Goal: Contribute content: Add original content to the website for others to see

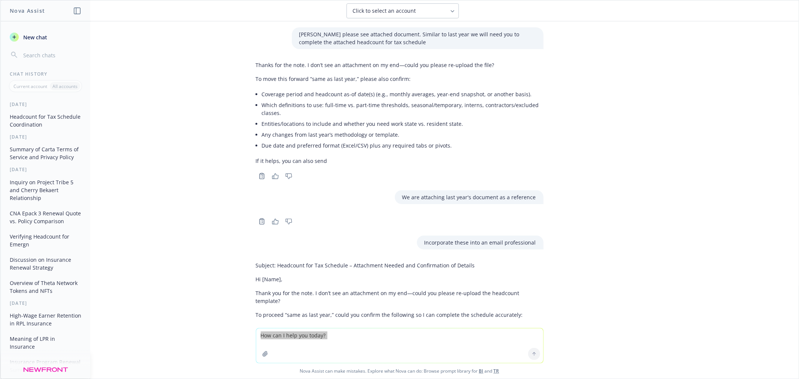
scroll to position [551, 0]
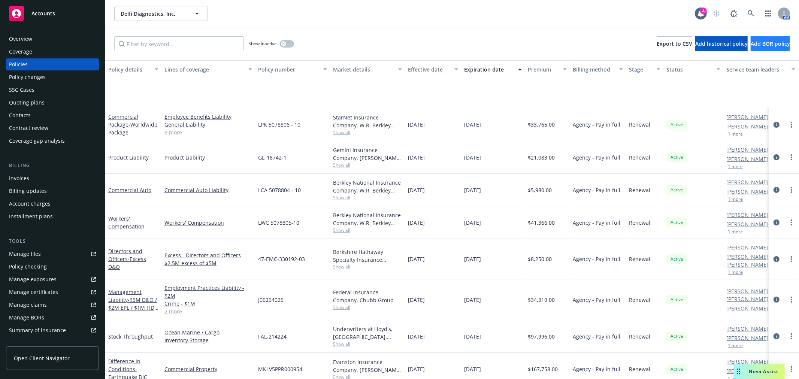
scroll to position [83, 0]
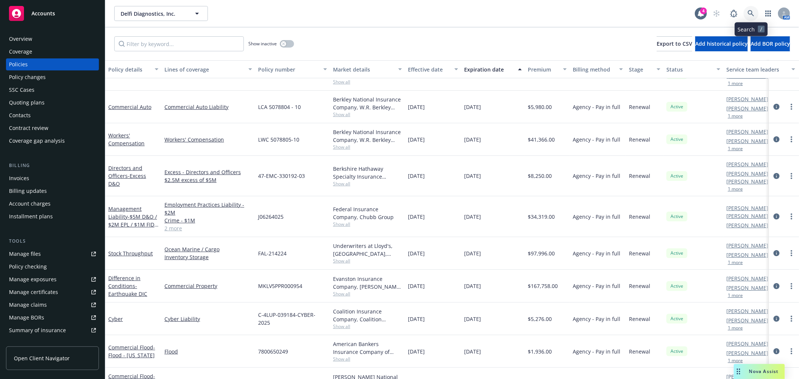
click at [752, 11] on icon at bounding box center [750, 13] width 7 height 7
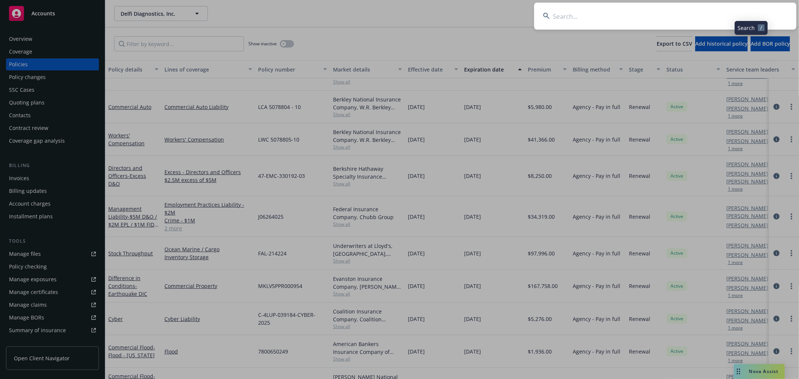
click at [704, 23] on input at bounding box center [665, 16] width 262 height 27
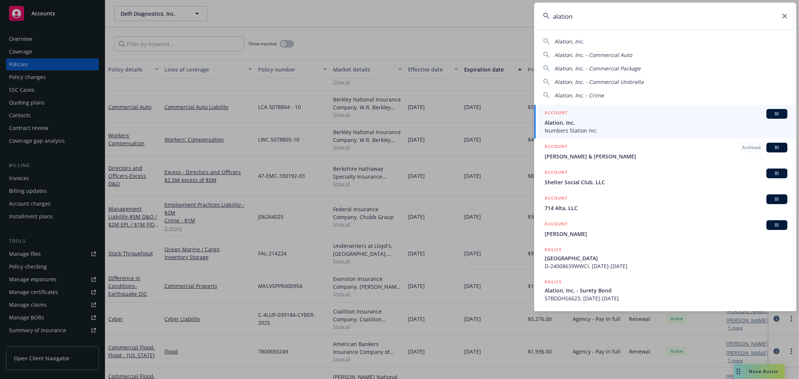
type input "alation"
click at [642, 131] on span "Numbers Station Inc." at bounding box center [665, 131] width 243 height 8
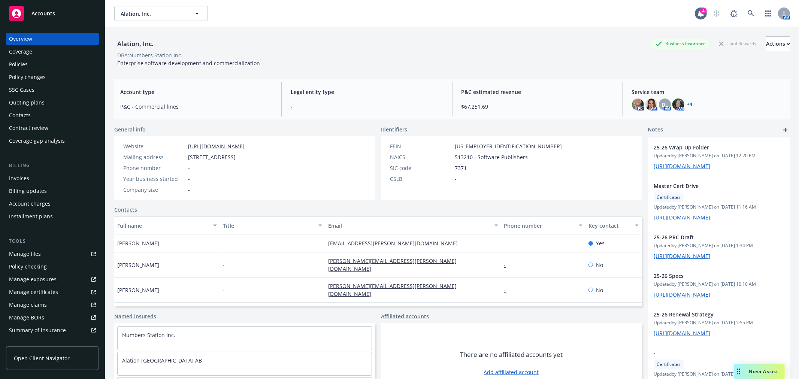
click at [687, 105] on link "+ 4" at bounding box center [689, 104] width 5 height 4
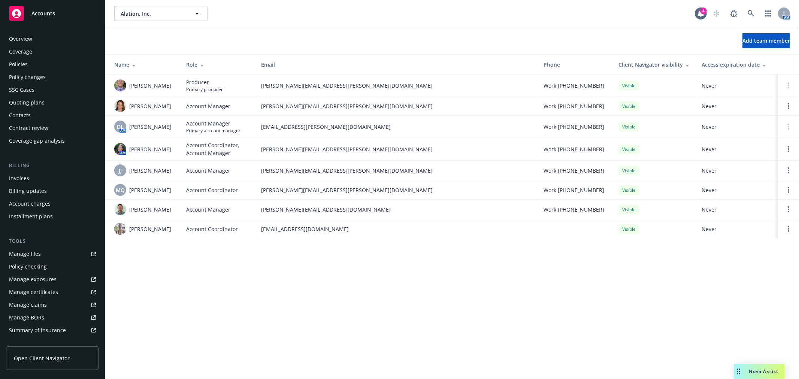
click at [22, 62] on div "Policies" at bounding box center [18, 64] width 19 height 12
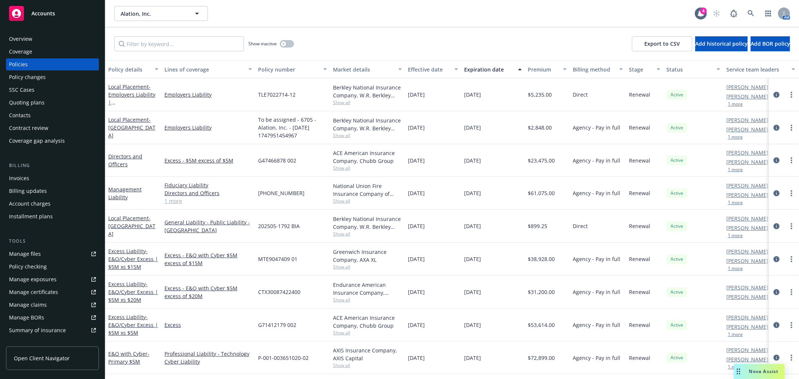
click at [122, 192] on div "Management Liability" at bounding box center [133, 193] width 50 height 16
click at [121, 186] on link "Management Liability" at bounding box center [124, 193] width 33 height 15
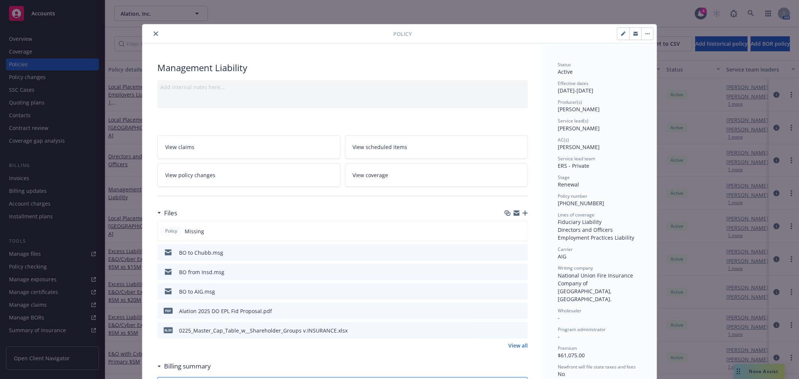
click at [152, 29] on button "close" at bounding box center [155, 33] width 9 height 9
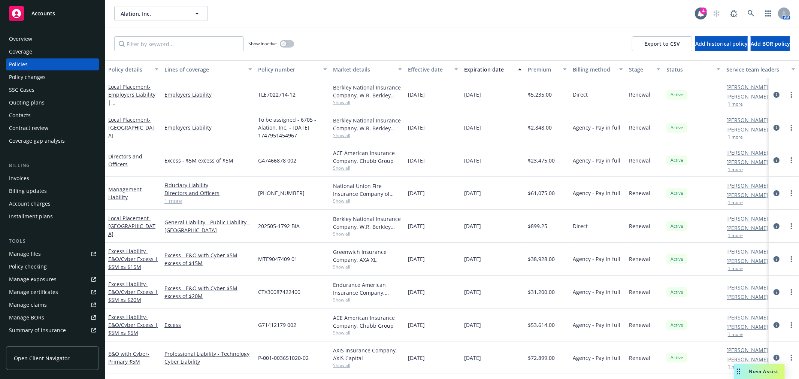
click at [39, 97] on div "Quoting plans" at bounding box center [27, 103] width 36 height 12
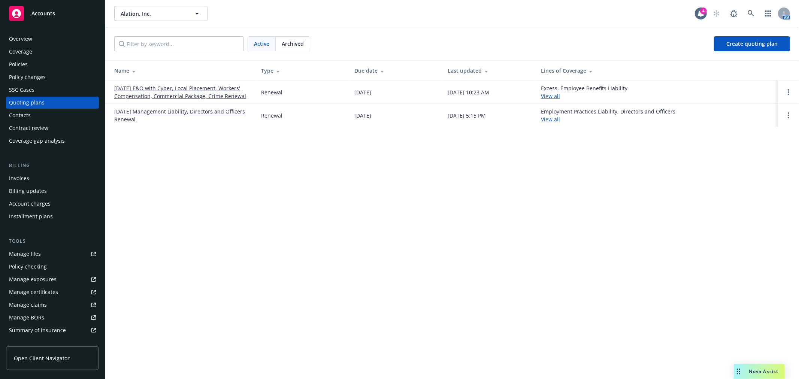
click at [292, 41] on span "Archived" at bounding box center [293, 44] width 22 height 8
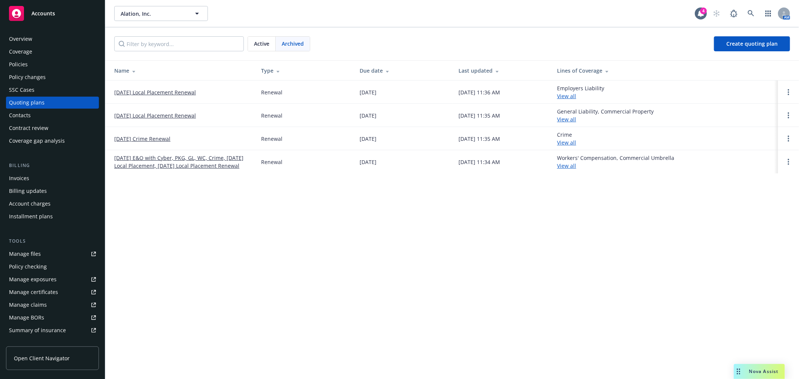
click at [268, 46] on span "Active" at bounding box center [261, 44] width 15 height 8
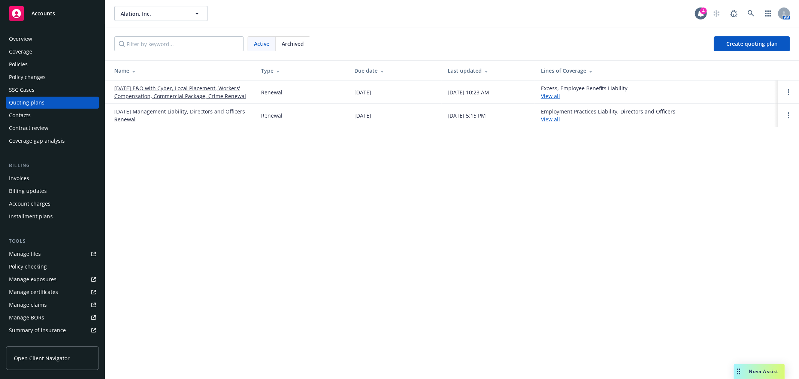
click at [195, 107] on link "05/11/25 Management Liability, Directors and Officers Renewal" at bounding box center [181, 115] width 135 height 16
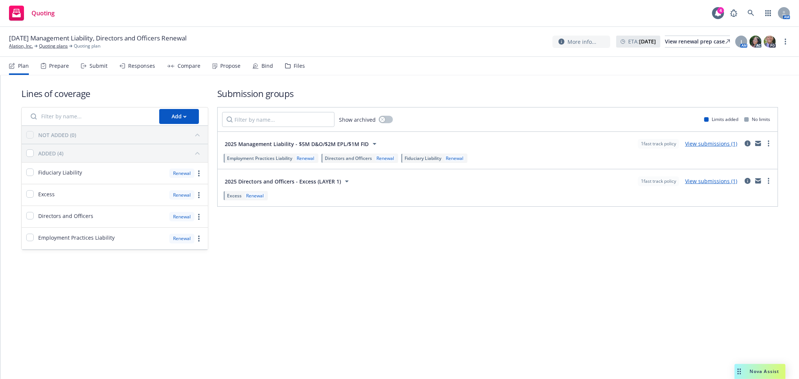
drag, startPoint x: 301, startPoint y: 67, endPoint x: 296, endPoint y: 64, distance: 6.4
click at [301, 67] on nav "Plan Prepare Submit Responses Compare Propose Bind Files" at bounding box center [399, 66] width 781 height 18
click at [295, 64] on div "Files" at bounding box center [299, 66] width 11 height 6
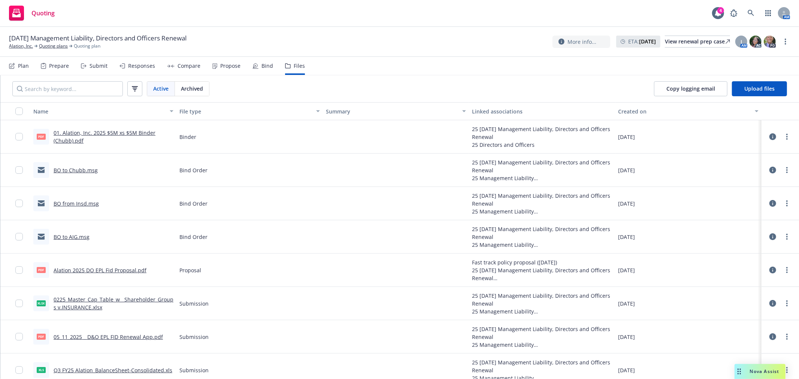
click at [80, 167] on link "BO to Chubb.msg" at bounding box center [76, 170] width 44 height 7
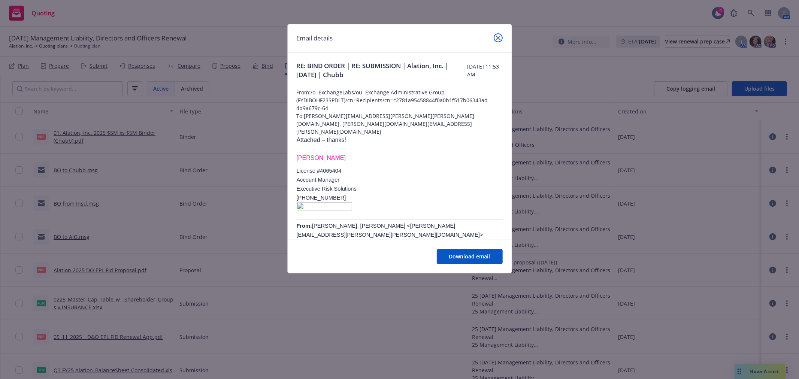
drag, startPoint x: 496, startPoint y: 35, endPoint x: 422, endPoint y: 77, distance: 85.7
click at [496, 36] on icon "close" at bounding box center [498, 38] width 4 height 4
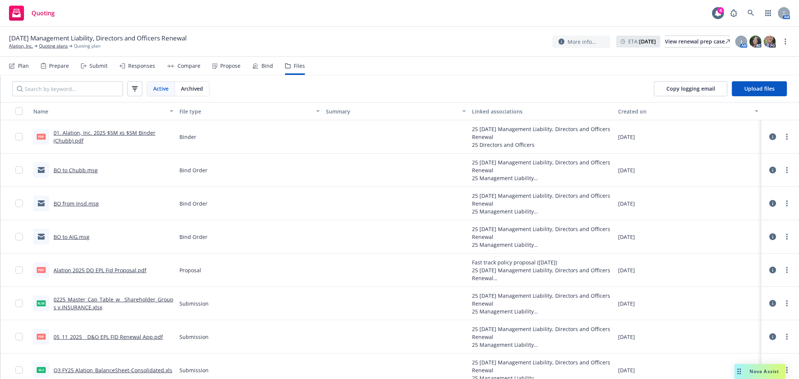
click at [71, 237] on link "BO to AIG.msg" at bounding box center [72, 236] width 36 height 7
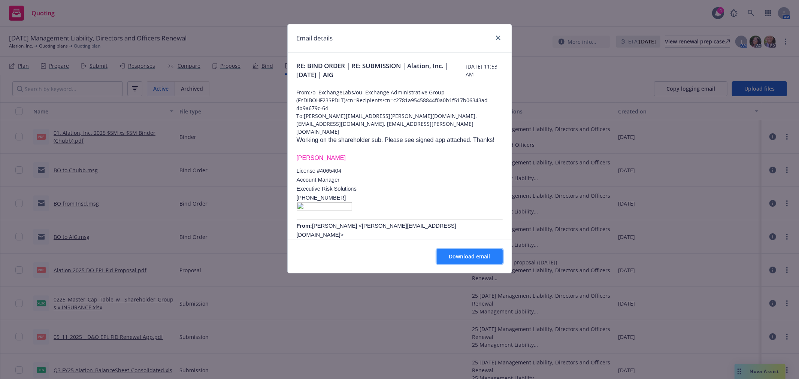
click at [466, 258] on span "Download email" at bounding box center [469, 256] width 41 height 7
click at [496, 36] on icon "close" at bounding box center [498, 38] width 4 height 4
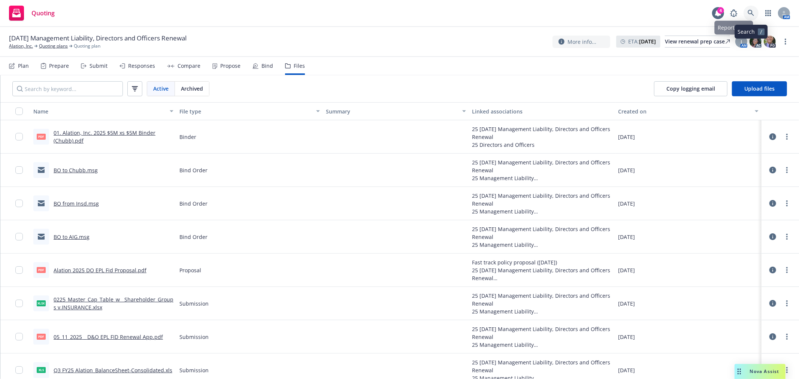
click at [754, 12] on link at bounding box center [750, 13] width 15 height 15
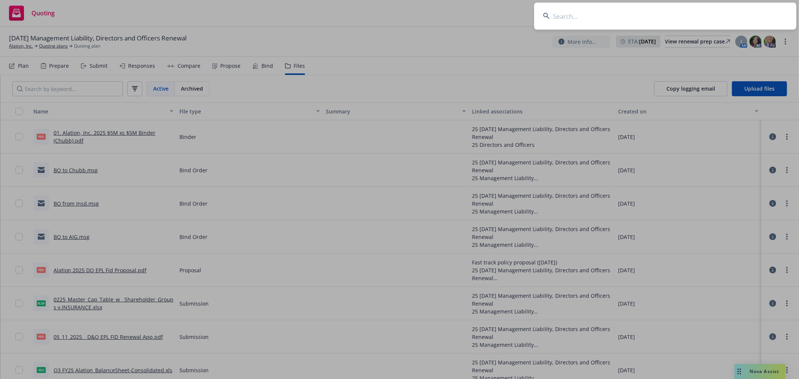
click at [633, 18] on input at bounding box center [665, 16] width 262 height 27
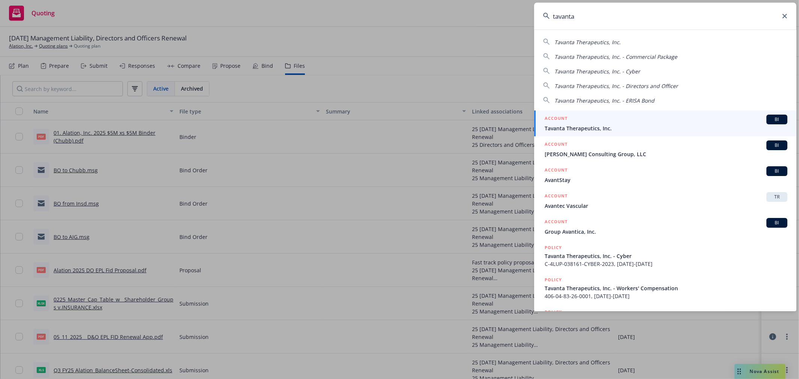
type input "tavanta"
click at [602, 120] on div "ACCOUNT BI" at bounding box center [665, 120] width 243 height 10
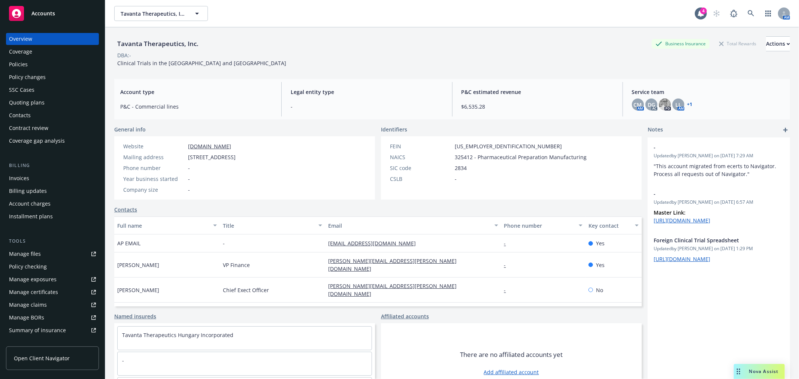
click at [21, 63] on div "Policies" at bounding box center [18, 64] width 19 height 12
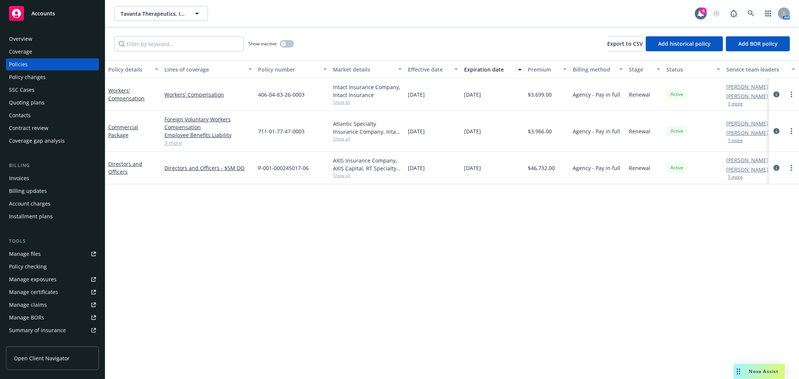
click at [28, 40] on div "Overview" at bounding box center [20, 39] width 23 height 12
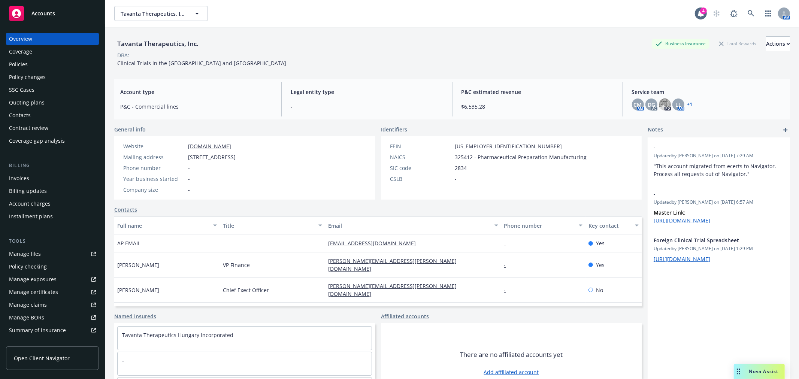
click at [687, 103] on link "+ 1" at bounding box center [689, 104] width 5 height 4
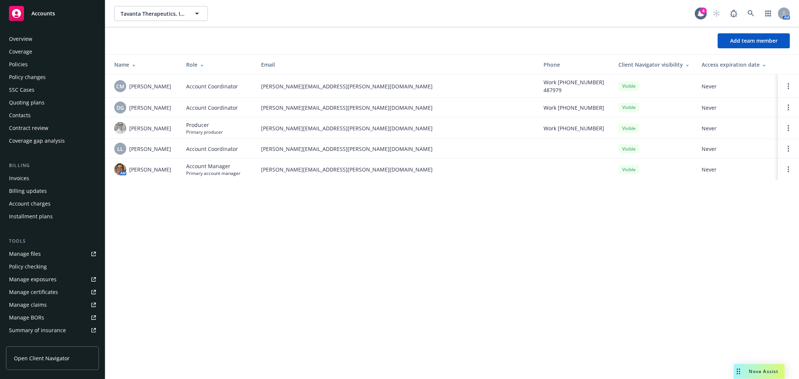
click at [28, 70] on div "Policies" at bounding box center [52, 64] width 87 height 12
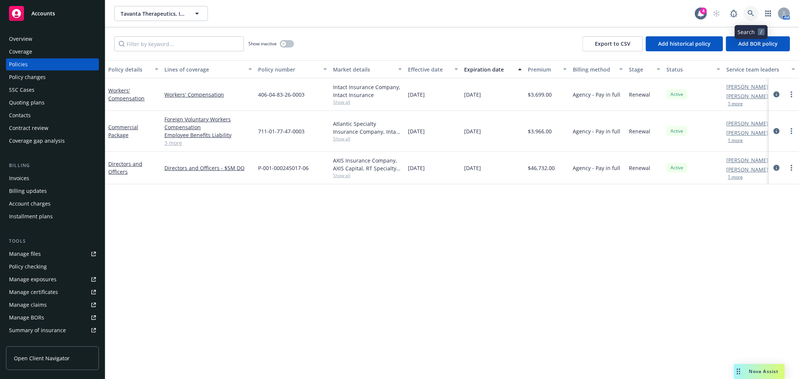
click at [753, 12] on icon at bounding box center [750, 13] width 7 height 7
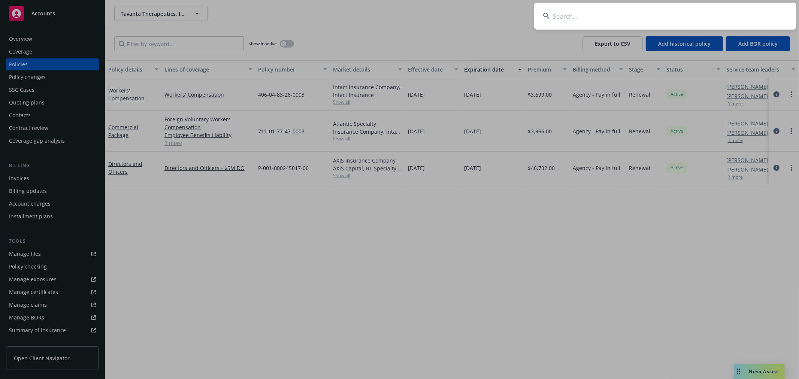
click at [726, 23] on input at bounding box center [665, 16] width 262 height 27
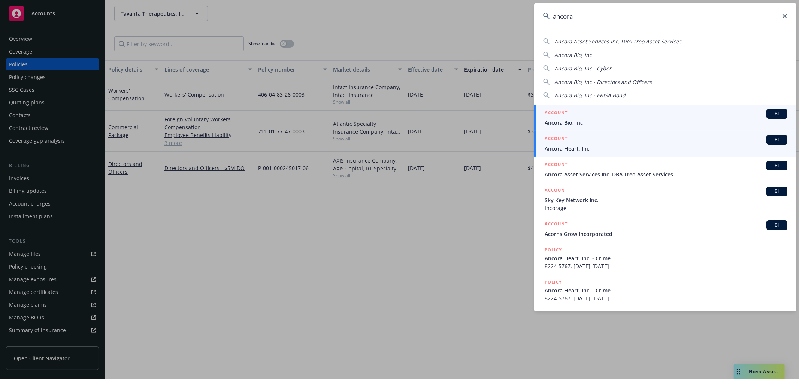
type input "ancora"
click at [607, 155] on link "ACCOUNT BI Ancora Heart, Inc." at bounding box center [665, 144] width 262 height 26
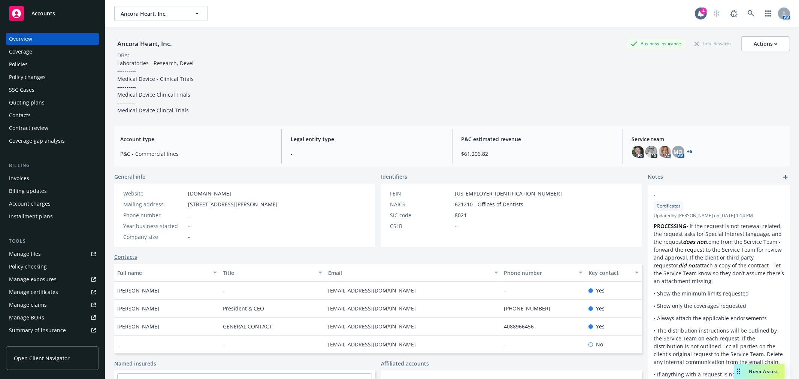
click at [30, 100] on div "Quoting plans" at bounding box center [27, 103] width 36 height 12
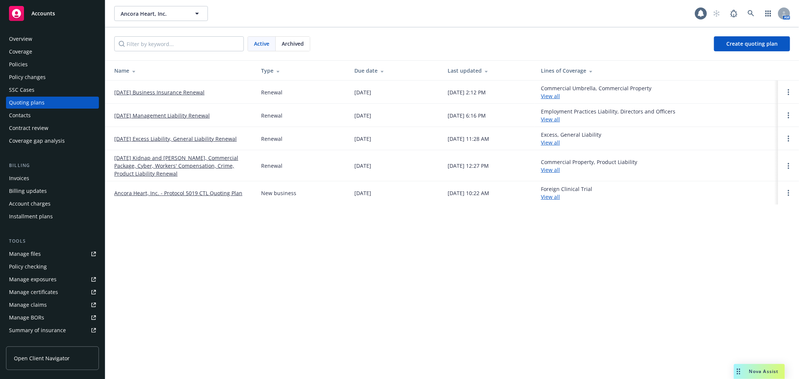
click at [173, 115] on link "[DATE] Management Liability Renewal" at bounding box center [161, 116] width 95 height 8
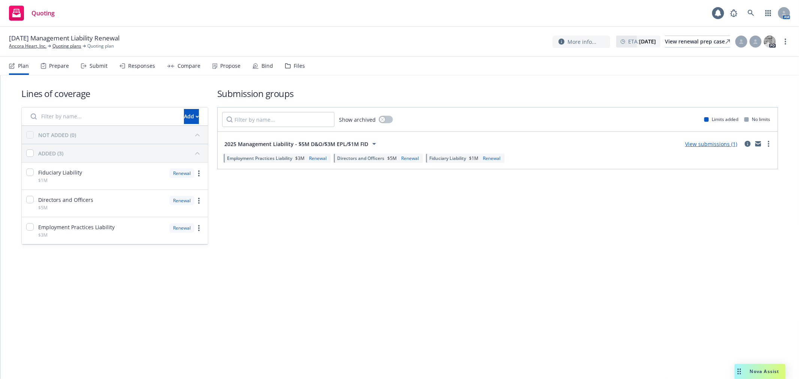
click at [294, 66] on div "Files" at bounding box center [299, 66] width 11 height 6
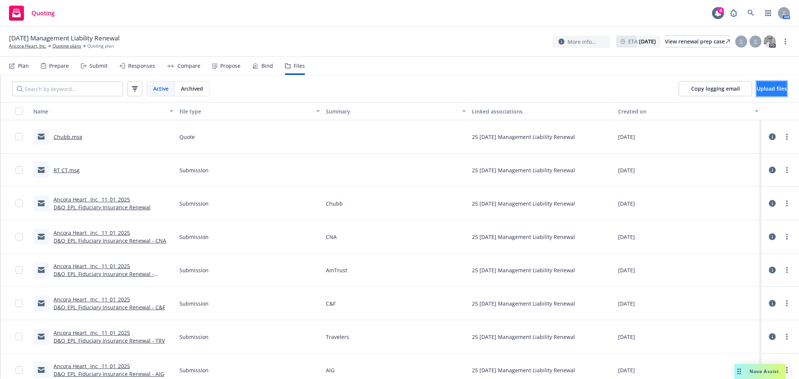
click at [756, 91] on span "Upload files" at bounding box center [771, 88] width 30 height 7
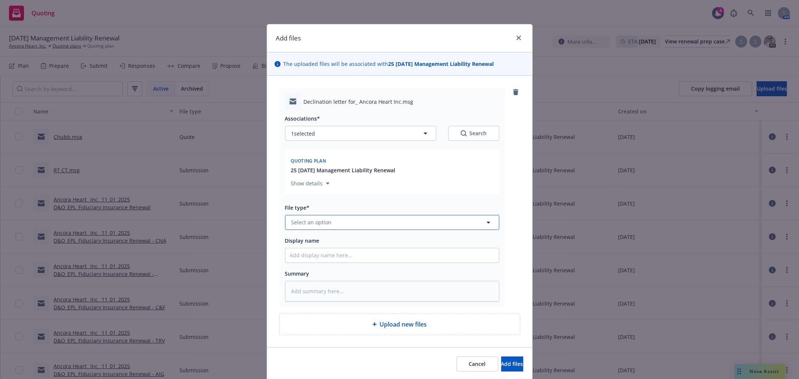
click at [326, 221] on span "Select an option" at bounding box center [311, 222] width 40 height 8
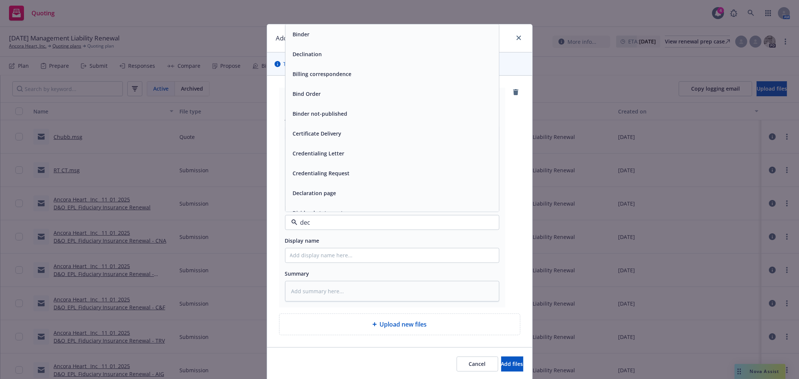
type input "decl"
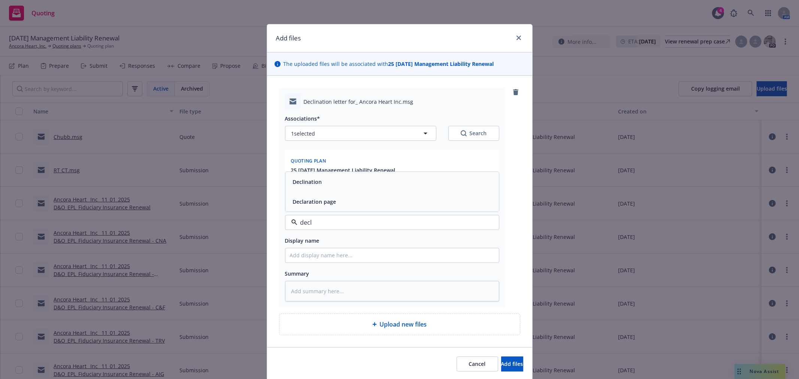
click at [304, 191] on div "Declination" at bounding box center [391, 182] width 213 height 20
click at [307, 257] on input "Display name" at bounding box center [391, 255] width 213 height 14
type textarea "x"
type input "Z"
type textarea "x"
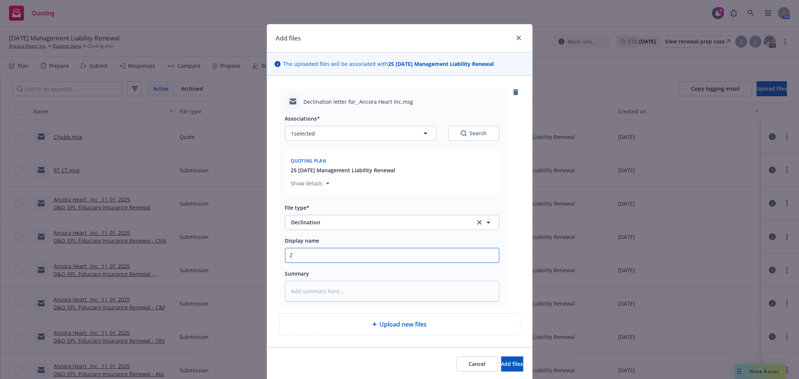
type input "Zu"
type textarea "x"
type input "Zur"
type textarea "x"
type input "Zuri"
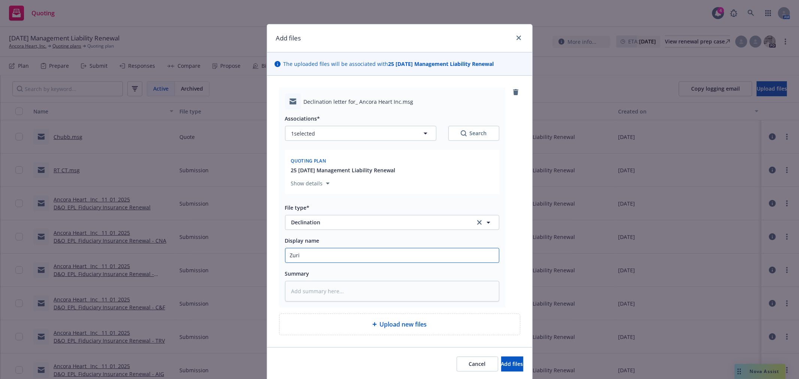
type textarea "x"
type input "Zuric"
type textarea "x"
type input "Zurich"
click at [501, 356] on button "Add files" at bounding box center [512, 363] width 22 height 15
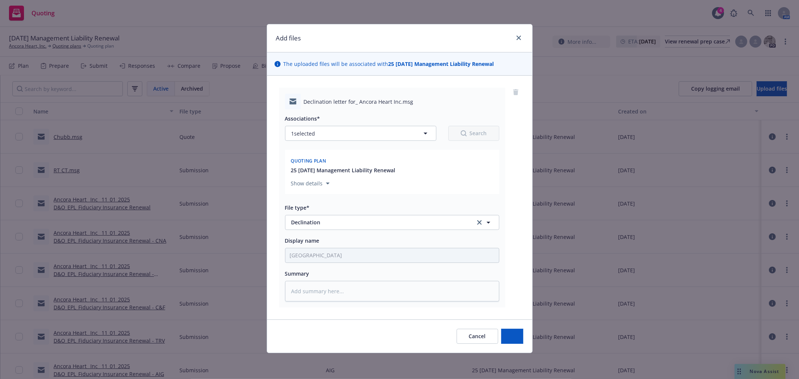
type textarea "x"
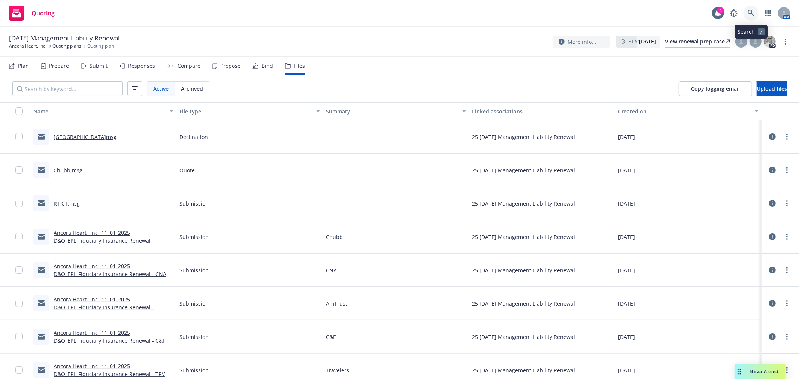
click at [749, 14] on icon at bounding box center [750, 13] width 6 height 6
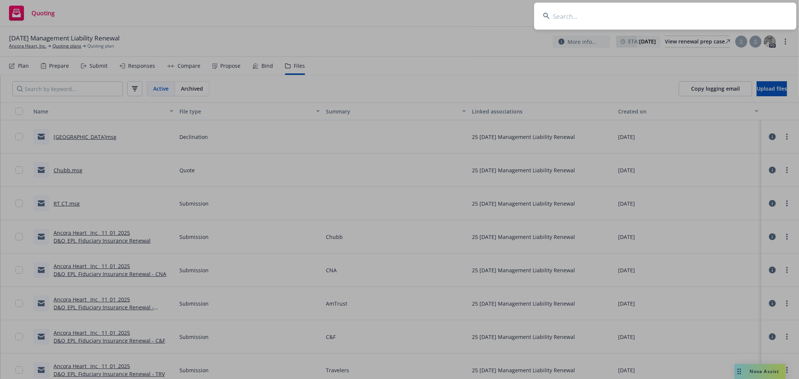
click at [585, 17] on input at bounding box center [665, 16] width 262 height 27
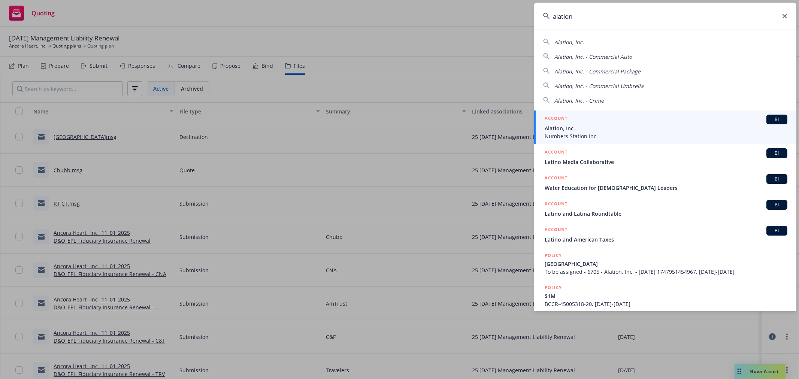
type input "alation"
click at [575, 128] on span "Alation, Inc." at bounding box center [665, 128] width 243 height 8
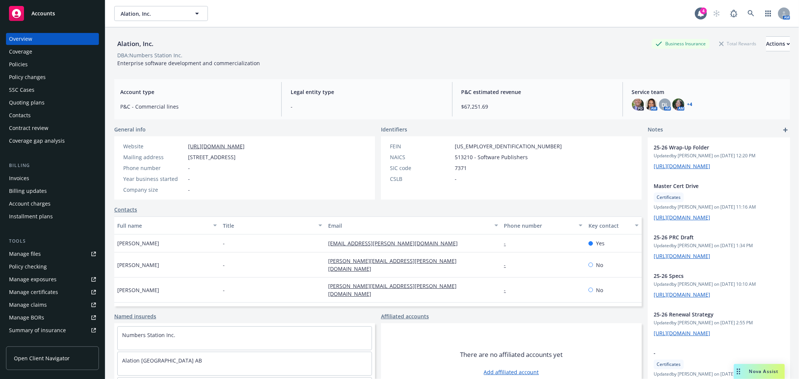
click at [21, 62] on div "Policies" at bounding box center [18, 64] width 19 height 12
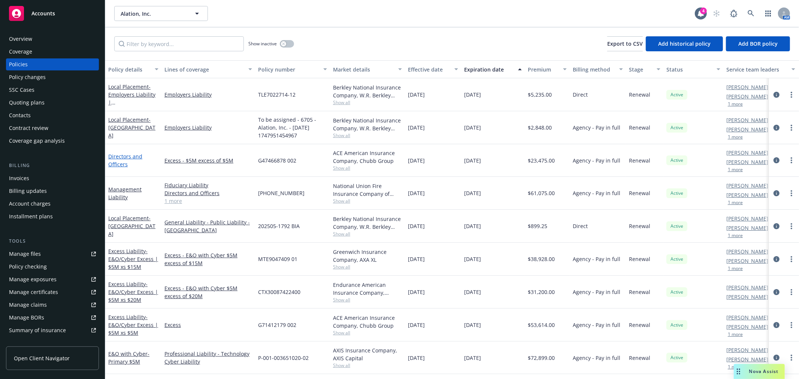
click at [130, 158] on link "Directors and Officers" at bounding box center [125, 160] width 34 height 15
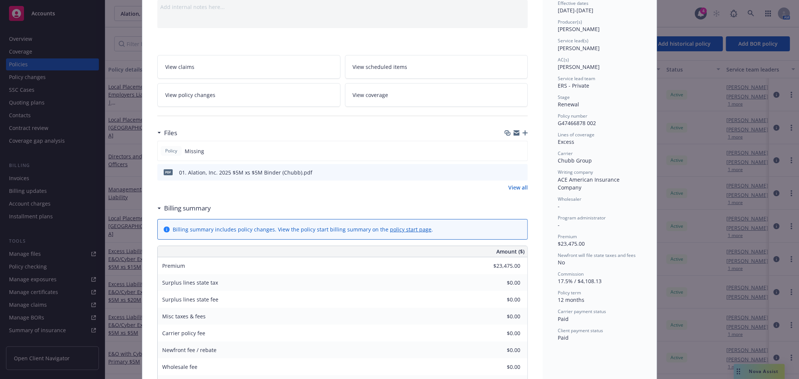
scroll to position [166, 0]
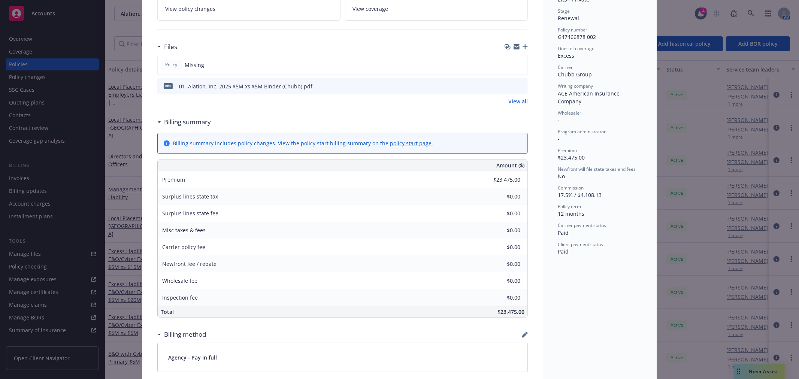
click at [521, 103] on link "View all" at bounding box center [517, 101] width 19 height 8
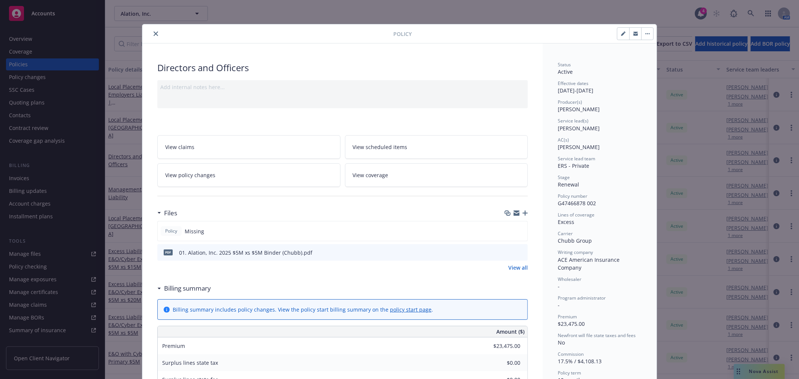
click at [153, 33] on icon "close" at bounding box center [155, 33] width 4 height 4
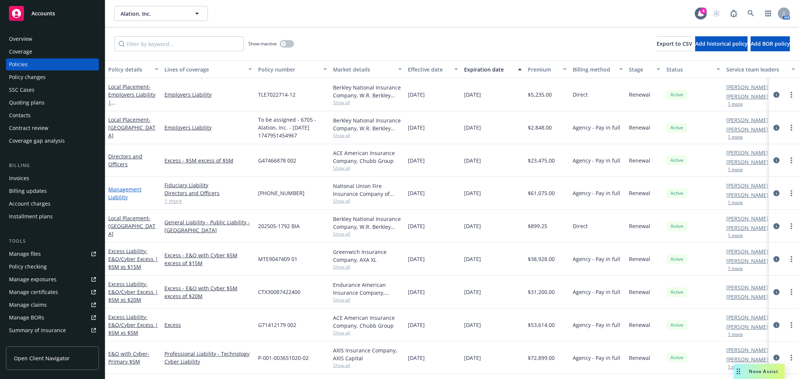
click at [125, 186] on link "Management Liability" at bounding box center [124, 193] width 33 height 15
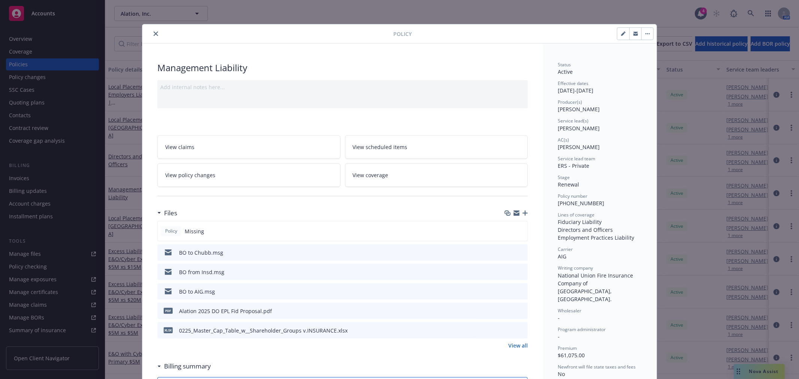
scroll to position [42, 0]
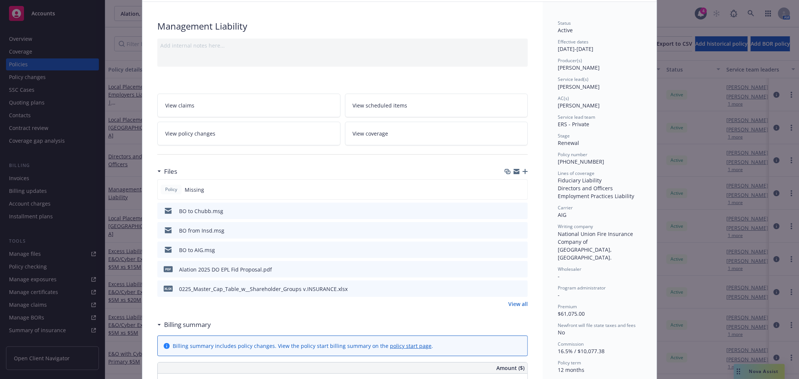
click at [507, 212] on icon "download file" at bounding box center [508, 210] width 6 height 6
click at [517, 248] on icon "preview file" at bounding box center [520, 249] width 7 height 5
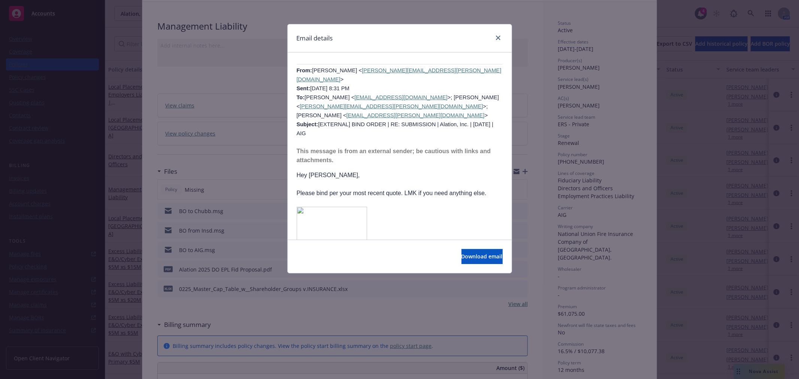
scroll to position [457, 0]
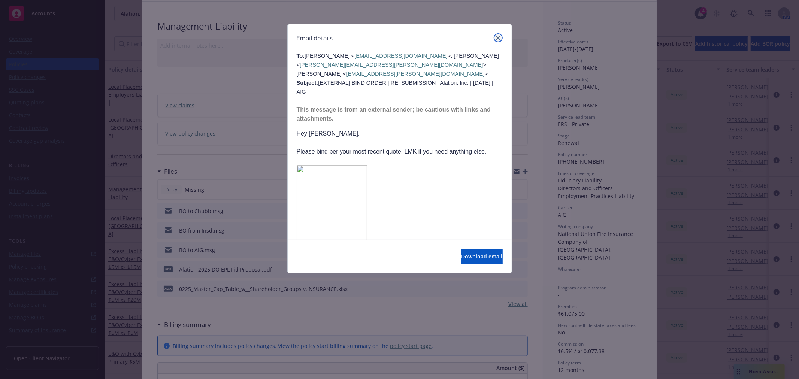
click at [496, 38] on icon "close" at bounding box center [498, 38] width 4 height 4
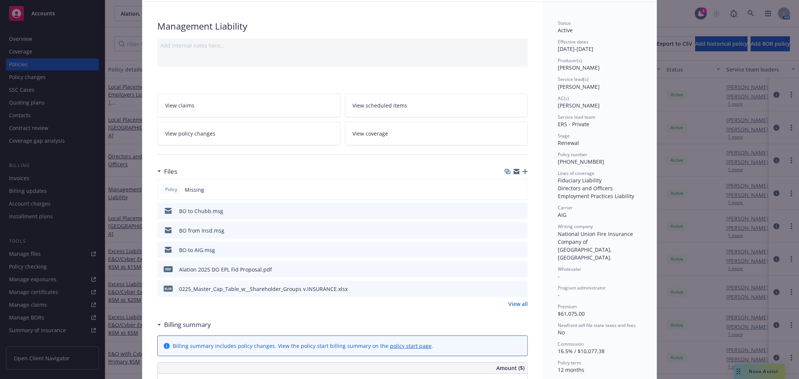
click at [82, 105] on div "Policy Management Liability Add internal notes here... View claims View schedul…" at bounding box center [399, 189] width 799 height 379
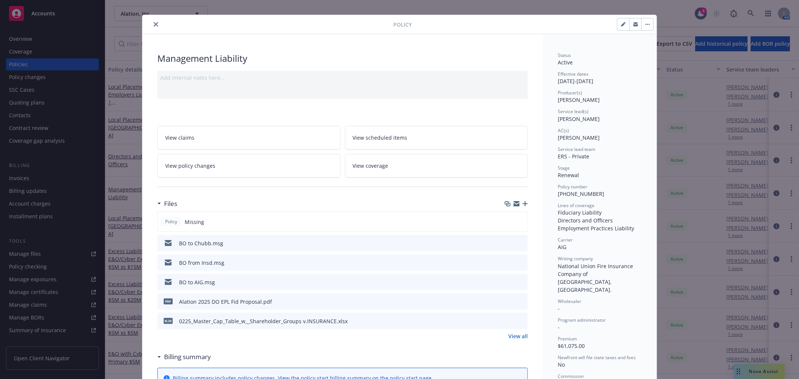
scroll to position [0, 0]
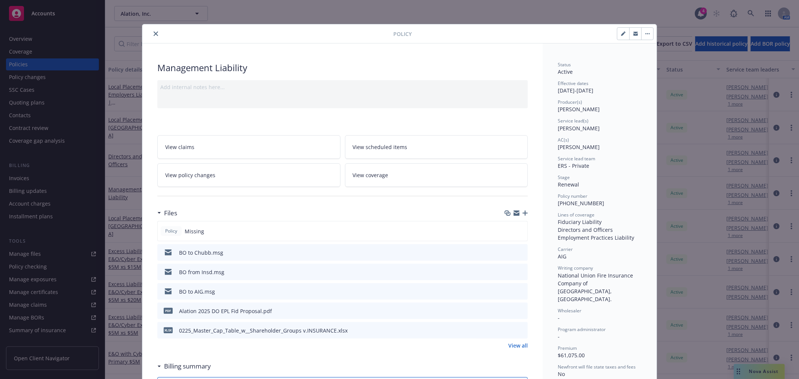
drag, startPoint x: 147, startPoint y: 31, endPoint x: 132, endPoint y: 51, distance: 25.2
click at [147, 30] on div at bounding box center [269, 33] width 248 height 9
click at [31, 104] on div "Policy Management Liability Add internal notes here... View claims View schedul…" at bounding box center [399, 189] width 799 height 379
click at [153, 34] on icon "close" at bounding box center [155, 33] width 4 height 4
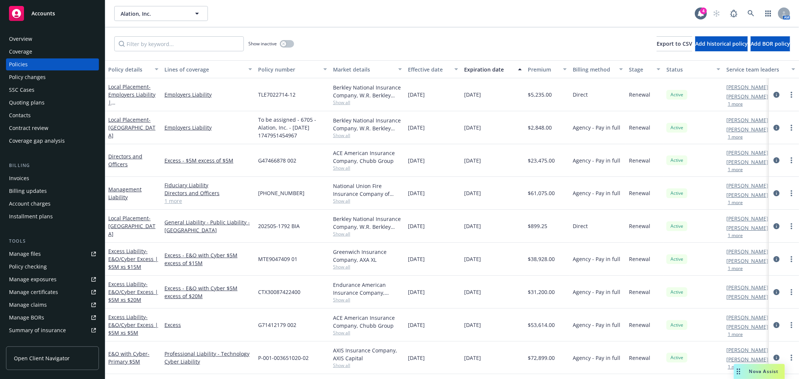
click at [34, 105] on div "Quoting plans" at bounding box center [27, 103] width 36 height 12
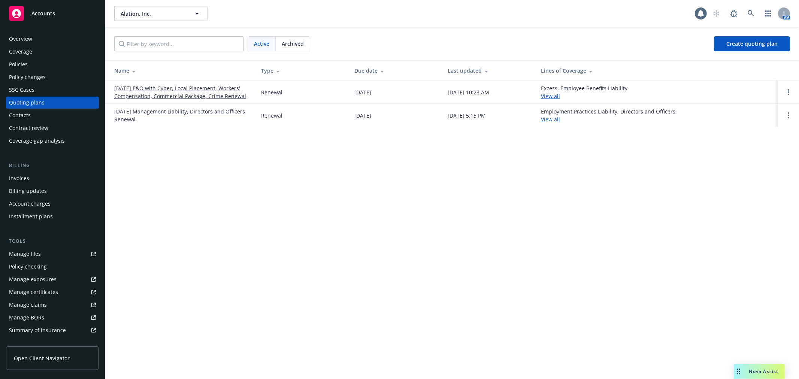
click at [140, 113] on link "05/11/25 Management Liability, Directors and Officers Renewal" at bounding box center [181, 115] width 135 height 16
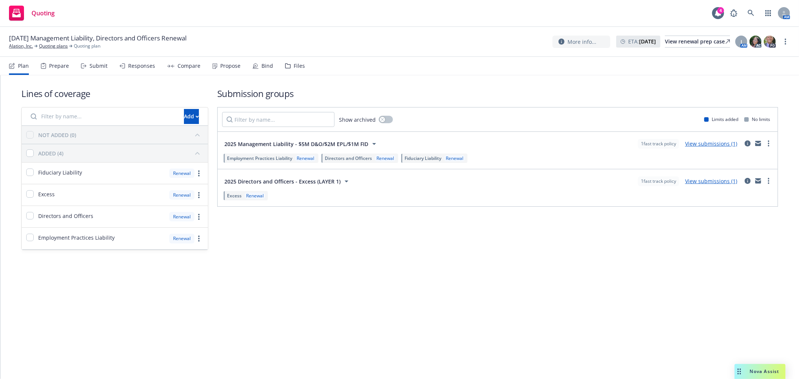
click at [298, 63] on div "Files" at bounding box center [299, 66] width 11 height 6
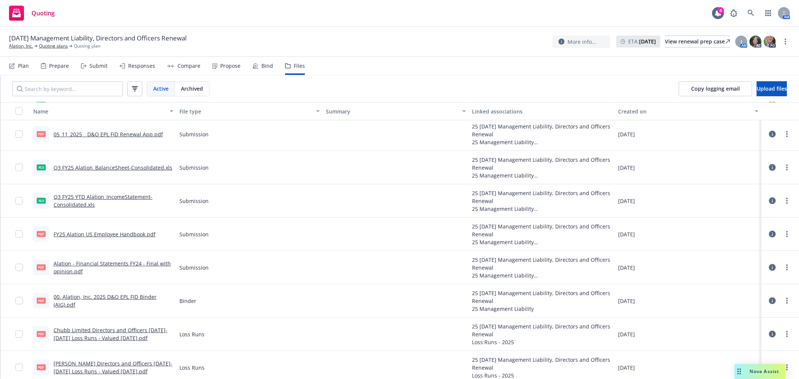
scroll to position [268, 0]
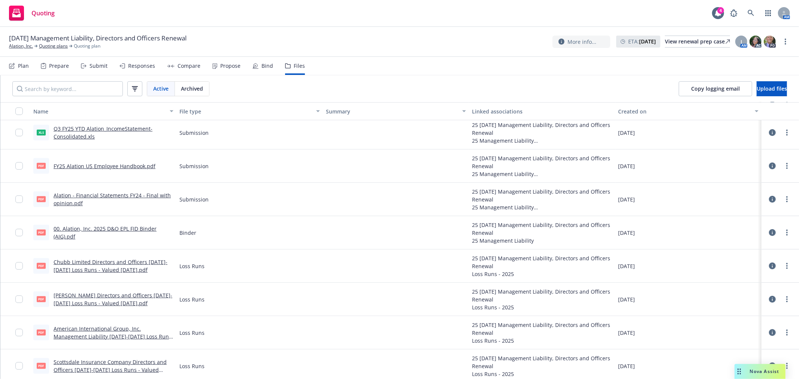
click at [98, 229] on link "00. Alation, Inc. 2025 D&O EPL FID Binder (AIG).pdf" at bounding box center [105, 232] width 103 height 15
click at [22, 44] on link "Alation, Inc." at bounding box center [21, 46] width 24 height 7
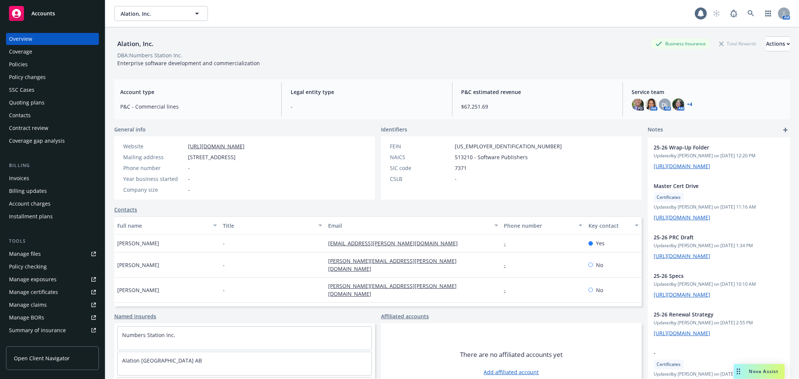
click at [23, 65] on div "Policies" at bounding box center [18, 64] width 19 height 12
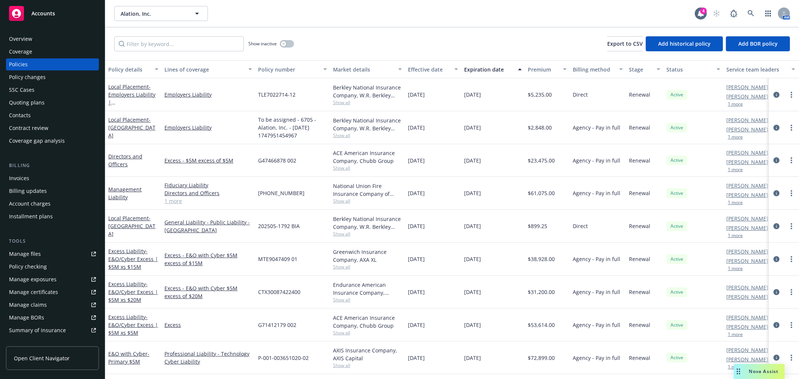
click at [126, 192] on div "Management Liability" at bounding box center [133, 193] width 50 height 16
click at [124, 188] on link "Management Liability" at bounding box center [124, 193] width 33 height 15
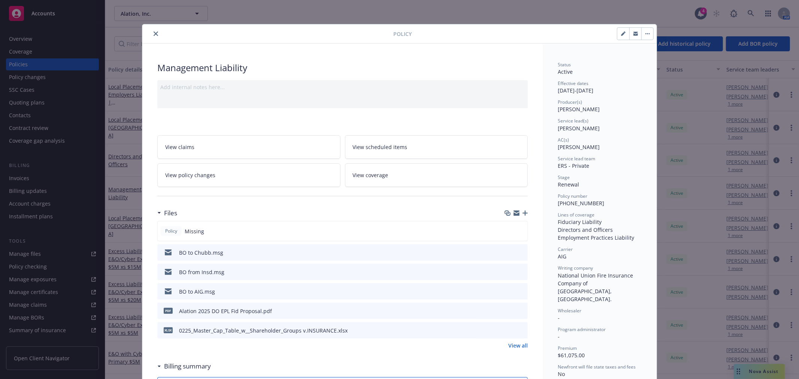
click at [168, 230] on span "Policy" at bounding box center [171, 231] width 15 height 7
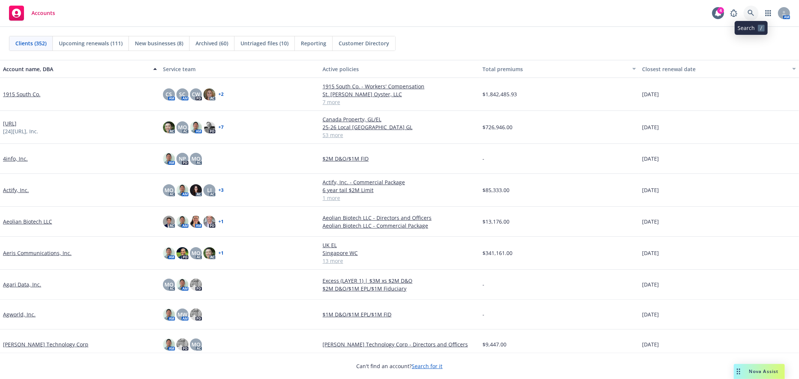
drag, startPoint x: 751, startPoint y: 16, endPoint x: 716, endPoint y: 36, distance: 40.3
click at [750, 15] on icon at bounding box center [750, 13] width 7 height 7
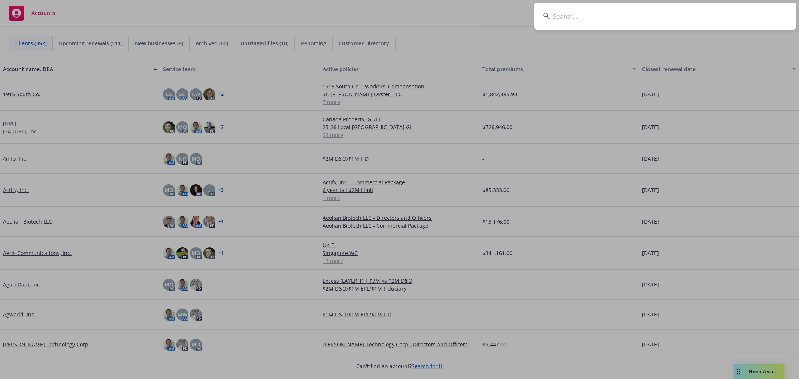
click at [620, 14] on input at bounding box center [665, 16] width 262 height 27
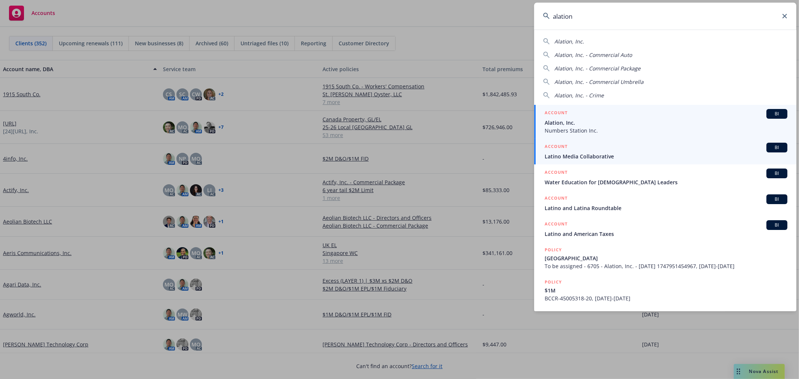
type input "alation"
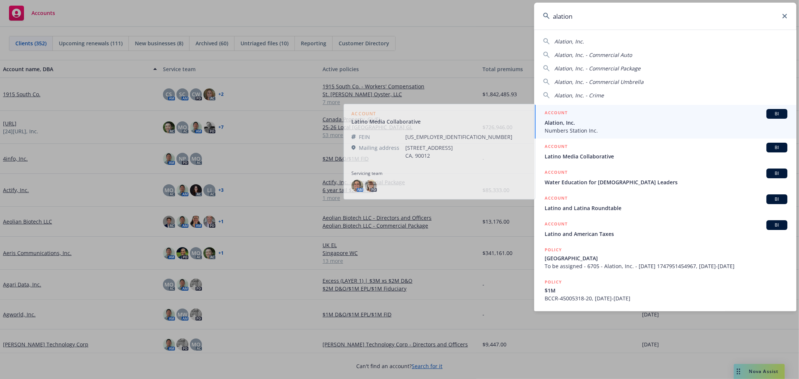
click at [605, 132] on span "Numbers Station Inc." at bounding box center [665, 131] width 243 height 8
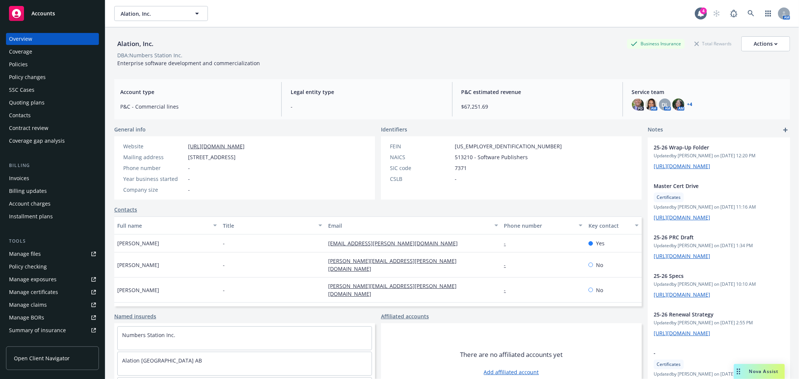
click at [21, 64] on div "Policies" at bounding box center [18, 64] width 19 height 12
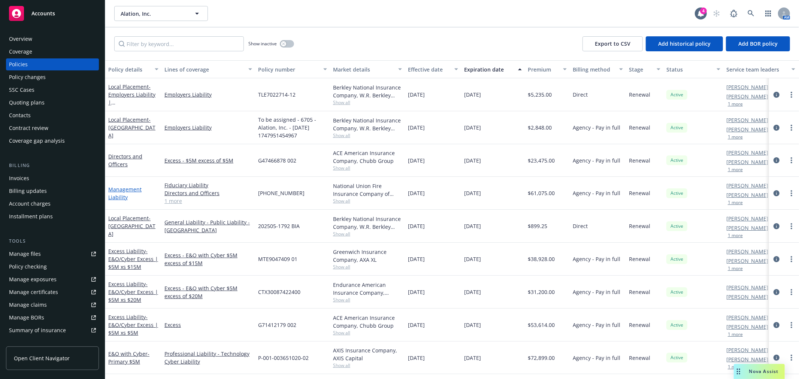
click at [121, 189] on link "Management Liability" at bounding box center [124, 193] width 33 height 15
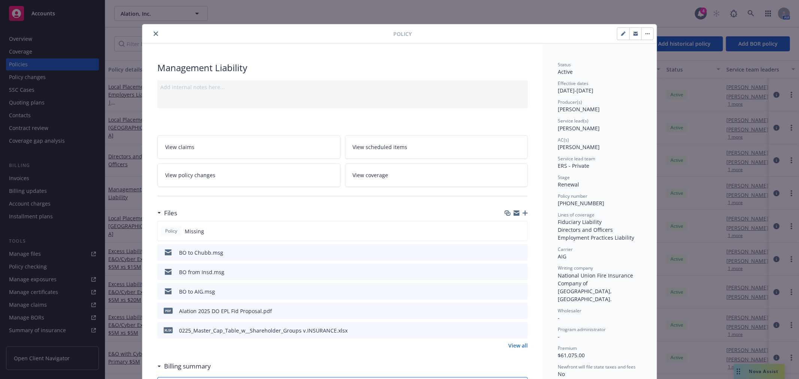
click at [208, 236] on div "Policy Missing" at bounding box center [342, 231] width 370 height 20
click at [205, 234] on div "Policy Missing" at bounding box center [342, 231] width 370 height 20
click at [204, 233] on div "Policy Missing" at bounding box center [342, 231] width 370 height 20
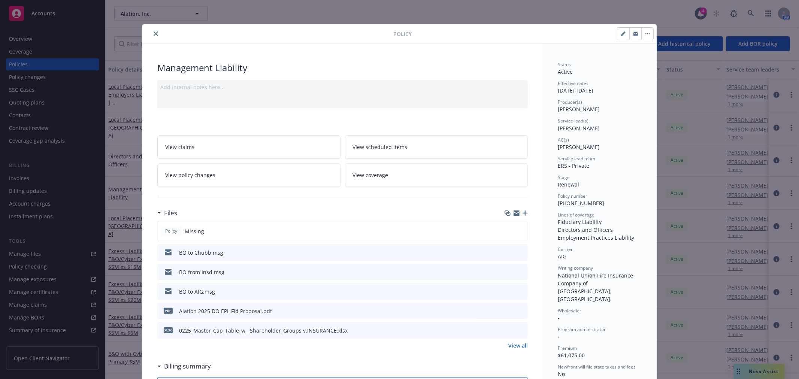
click at [203, 232] on div "Policy Missing" at bounding box center [342, 231] width 370 height 20
click at [168, 234] on span "Policy" at bounding box center [171, 231] width 15 height 7
click at [196, 232] on span "Missing" at bounding box center [194, 231] width 19 height 8
click at [522, 212] on icon "button" at bounding box center [524, 212] width 5 height 5
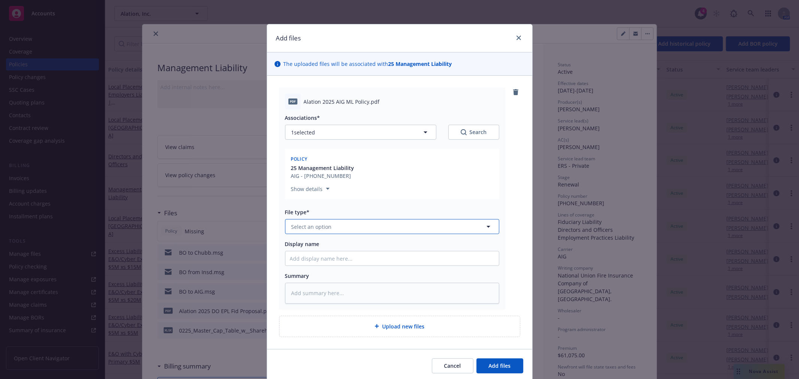
click at [347, 226] on button "Select an option" at bounding box center [392, 226] width 214 height 15
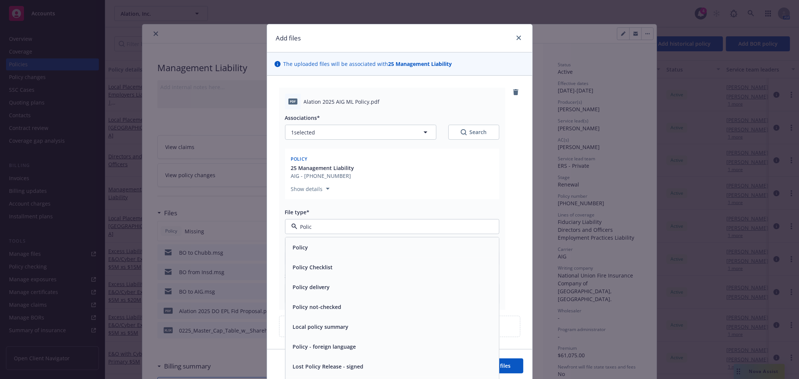
type input "Policy"
click at [339, 241] on div "Policy" at bounding box center [391, 247] width 213 height 20
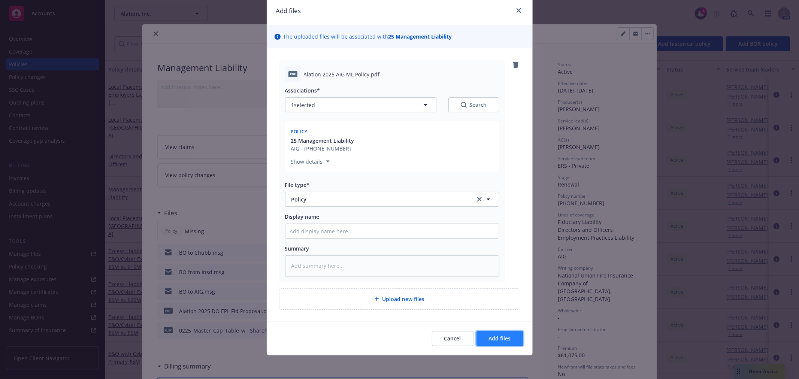
click at [489, 335] on span "Add files" at bounding box center [500, 338] width 22 height 7
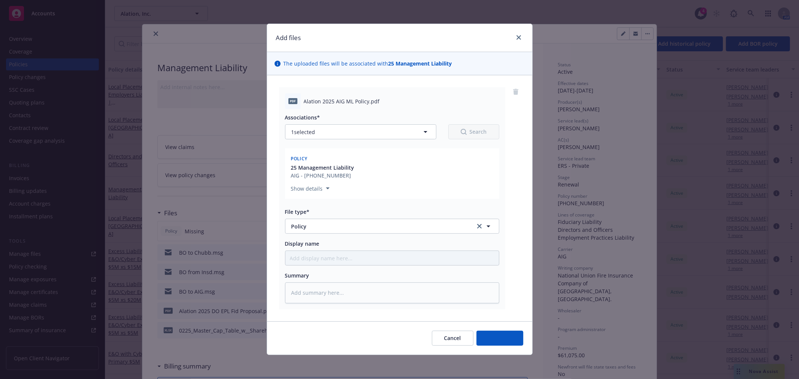
scroll to position [0, 0]
type textarea "x"
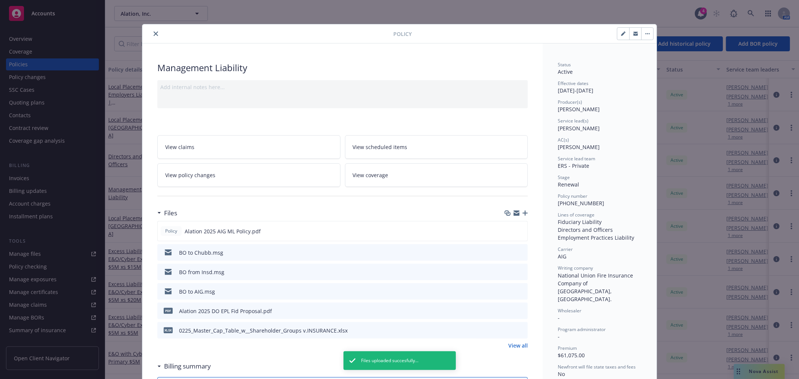
click at [153, 32] on icon "close" at bounding box center [155, 33] width 4 height 4
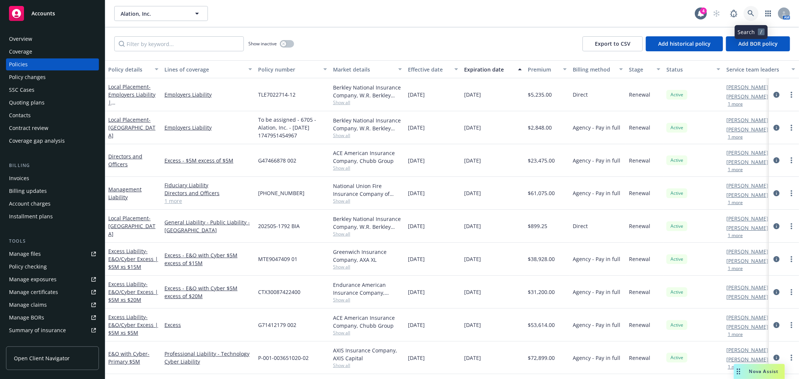
click at [745, 10] on link at bounding box center [750, 13] width 15 height 15
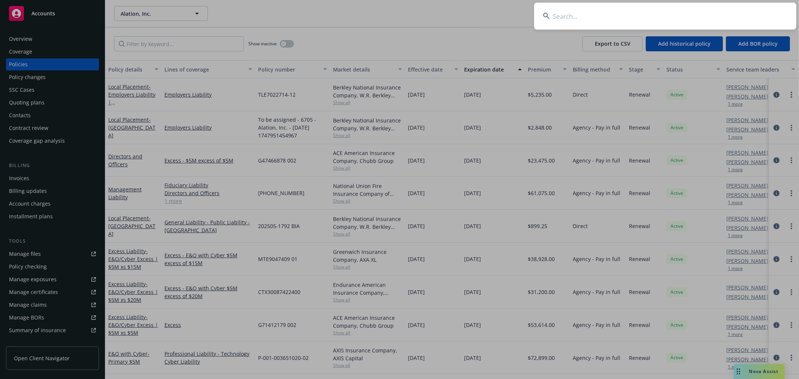
click at [693, 14] on input at bounding box center [665, 16] width 262 height 27
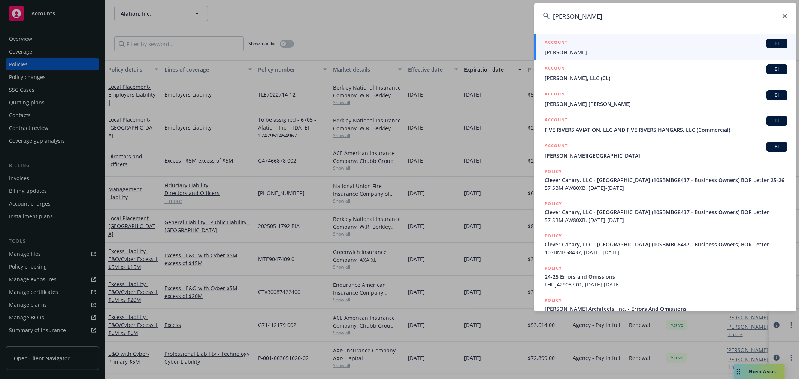
drag, startPoint x: 690, startPoint y: 19, endPoint x: 496, endPoint y: 37, distance: 194.4
click at [496, 37] on div "cliver ACCOUNT BI Juan Oliveros ACCOUNT BI Jordan Clive, LLC (CL) ACCOUNT BI Iu…" at bounding box center [399, 189] width 799 height 379
type input "c"
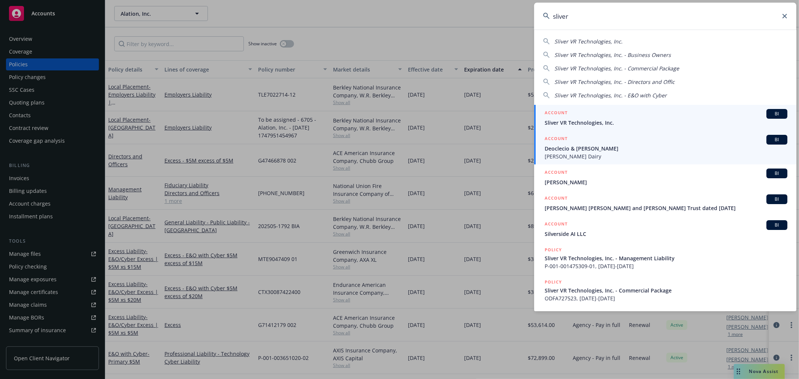
type input "sliver"
click at [611, 134] on link "ACCOUNT BI Deoclecio & Robert Silveria DV Silveria Dairy" at bounding box center [665, 148] width 262 height 34
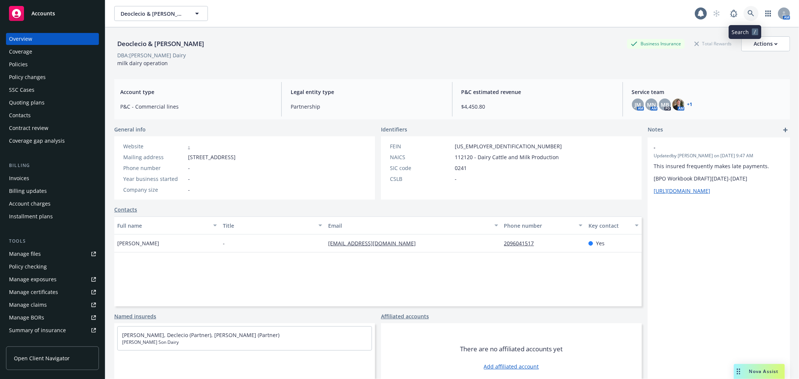
click at [744, 9] on link at bounding box center [750, 13] width 15 height 15
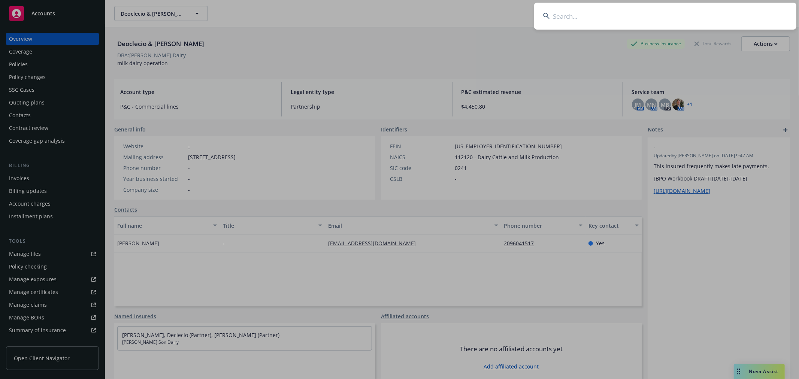
click at [566, 17] on input at bounding box center [665, 16] width 262 height 27
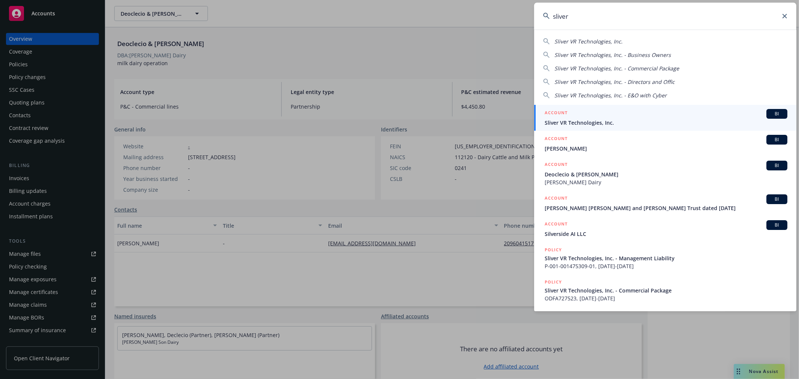
type input "sliver"
click at [574, 118] on div "ACCOUNT BI" at bounding box center [665, 114] width 243 height 10
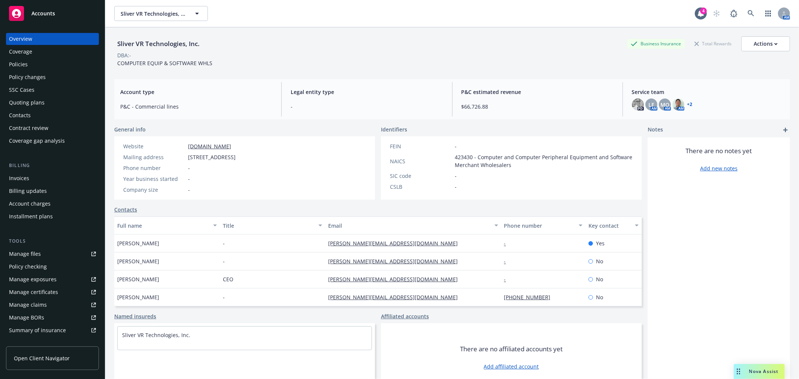
click at [21, 65] on div "Policies" at bounding box center [18, 64] width 19 height 12
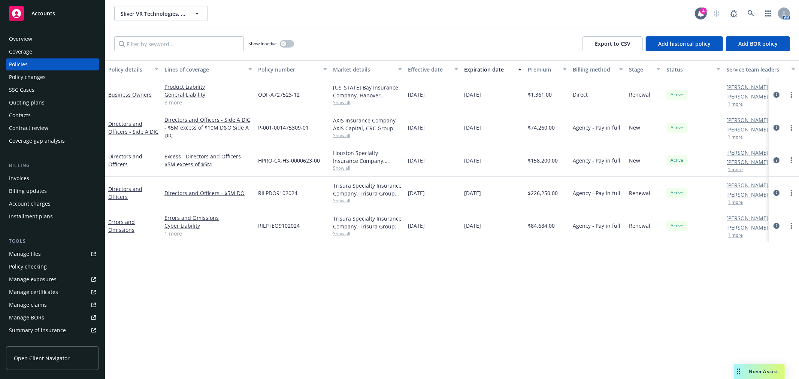
click at [27, 100] on div "Quoting plans" at bounding box center [27, 103] width 36 height 12
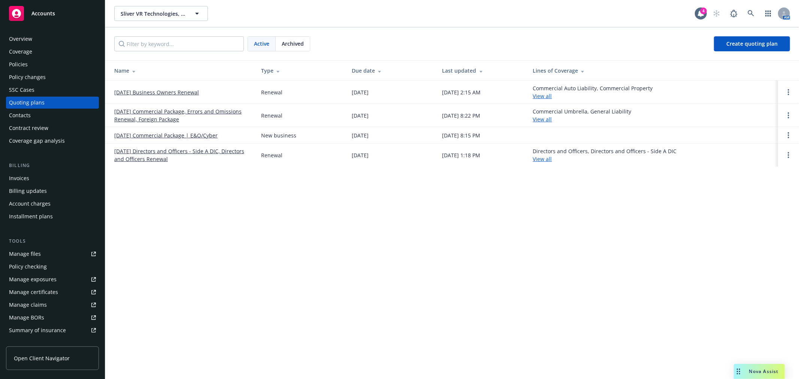
click at [150, 152] on link "11/14/25 Directors and Officers - Side A DIC, Directors and Officers Renewal" at bounding box center [181, 155] width 135 height 16
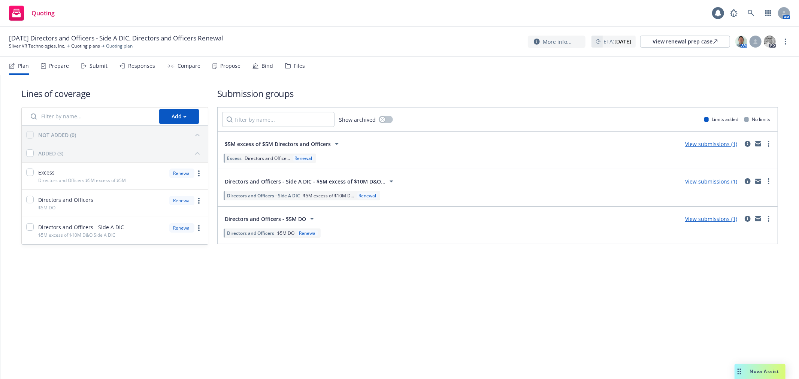
click at [294, 66] on div "Files" at bounding box center [299, 66] width 11 height 6
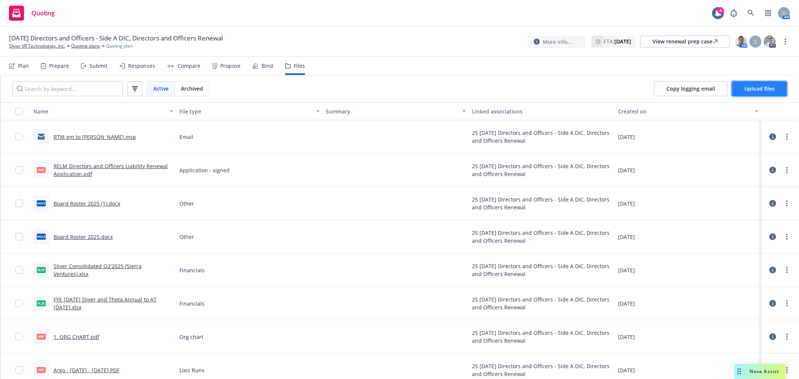
click at [758, 88] on span "Upload files" at bounding box center [759, 88] width 30 height 7
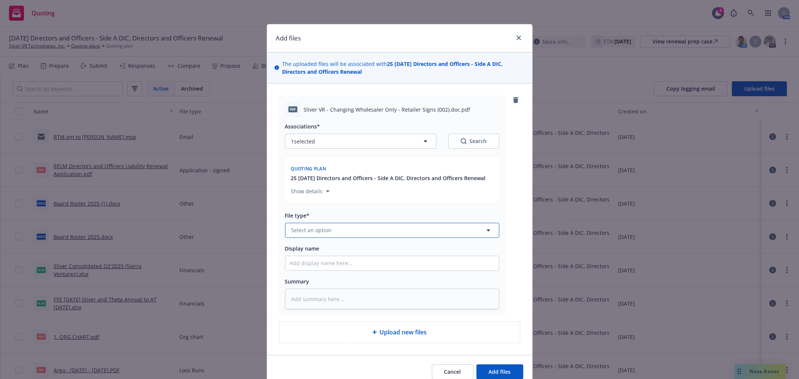
click at [405, 233] on button "Select an option" at bounding box center [392, 230] width 214 height 15
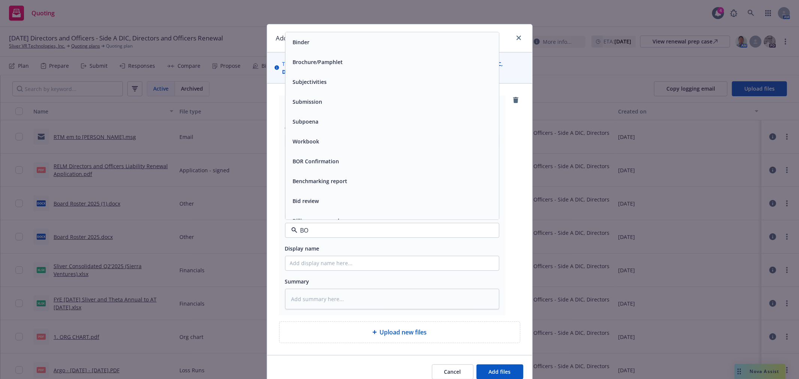
type input "BOR"
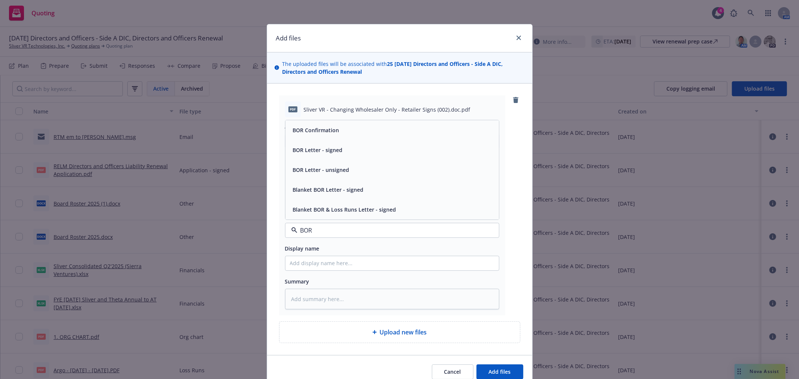
click at [344, 145] on div "BOR Letter - signed" at bounding box center [391, 150] width 213 height 20
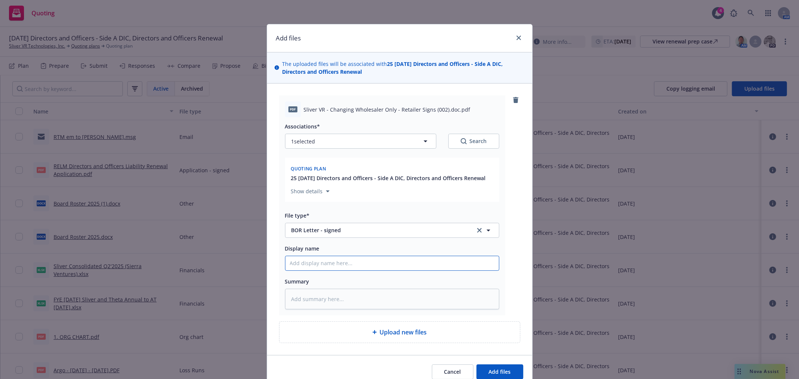
click at [328, 267] on input "Display name" at bounding box center [391, 263] width 213 height 14
type textarea "x"
type input "B"
type textarea "x"
type input "BO"
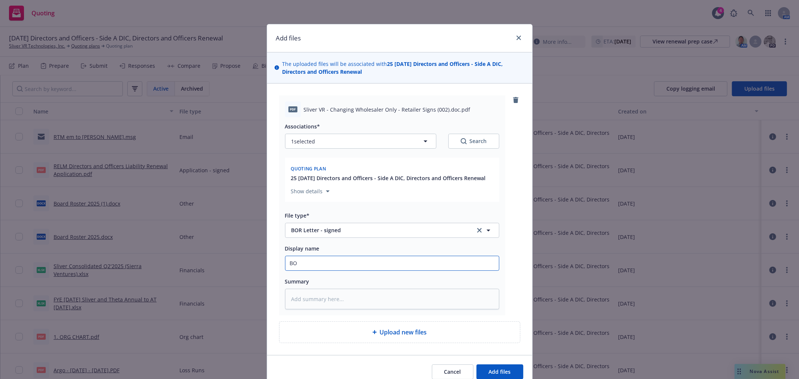
type textarea "x"
type input "BOR"
type textarea "x"
type input "BOR t"
type textarea "x"
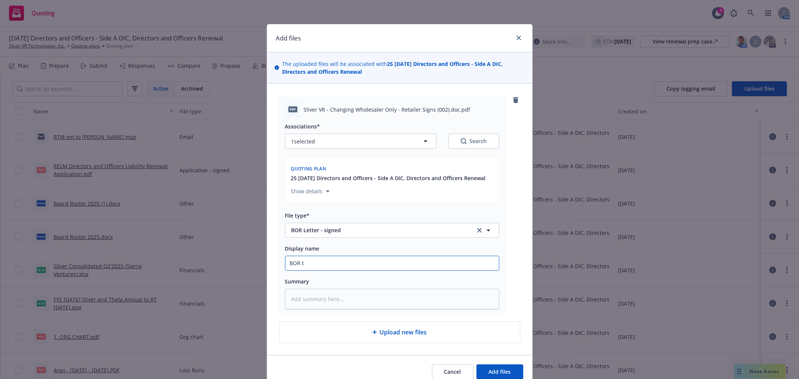
type input "BOR to"
type textarea "x"
type input "BOR to"
type textarea "x"
type input "BOR to R"
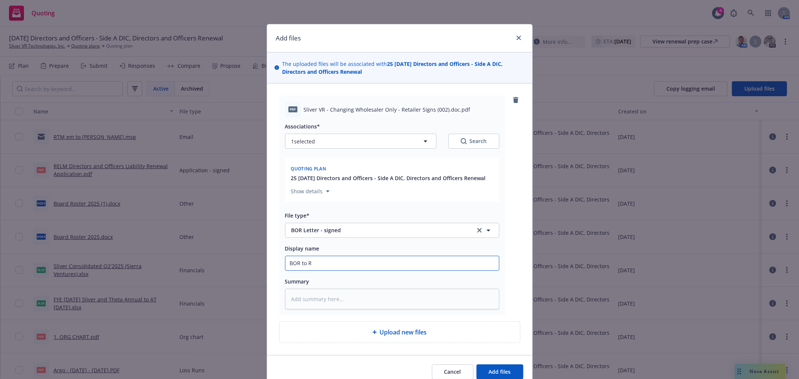
type textarea "x"
type input "BOR to RT"
type textarea "x"
type input "BOR to RT S"
type textarea "x"
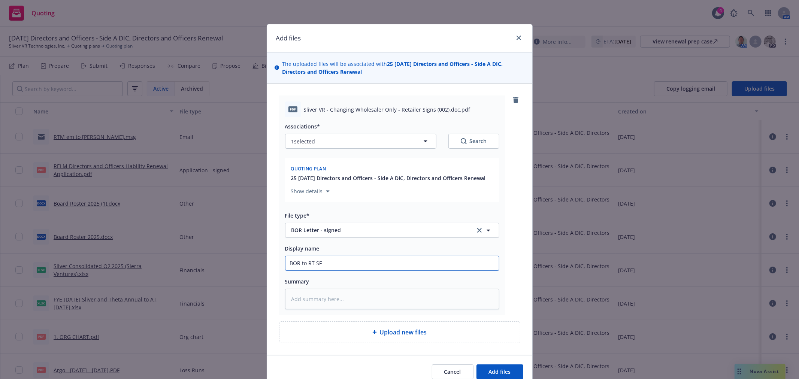
type input "BOR to RT SF"
click at [476, 364] on button "Add files" at bounding box center [499, 371] width 47 height 15
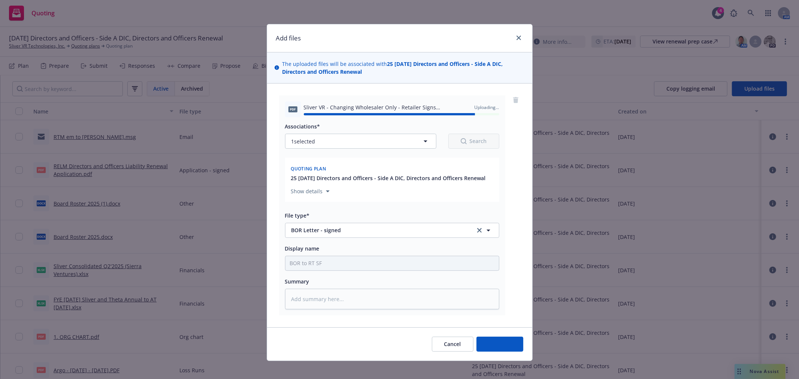
type textarea "x"
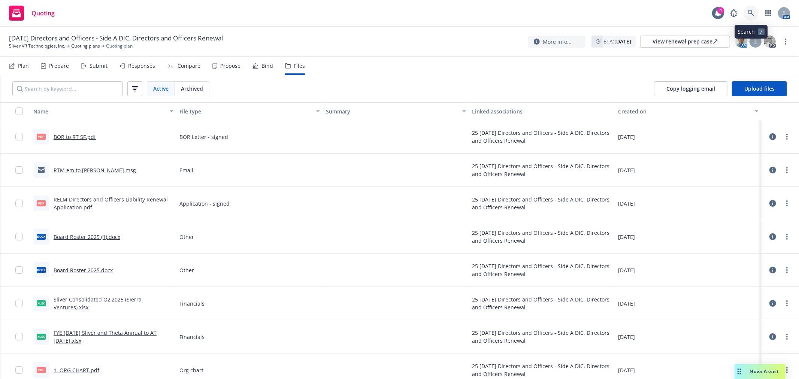
click at [750, 13] on icon at bounding box center [750, 13] width 7 height 7
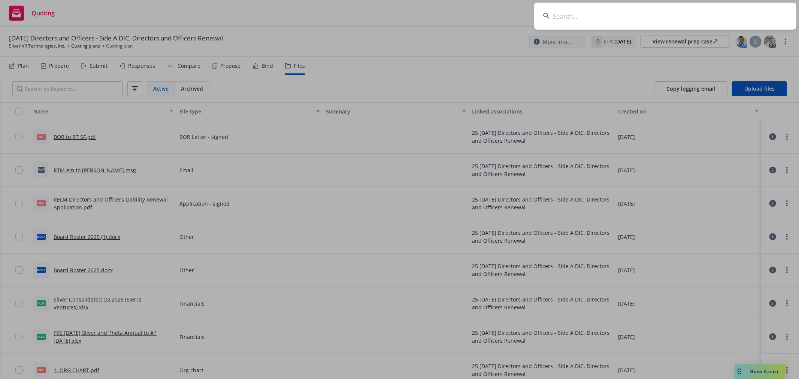
click at [686, 24] on input at bounding box center [665, 16] width 262 height 27
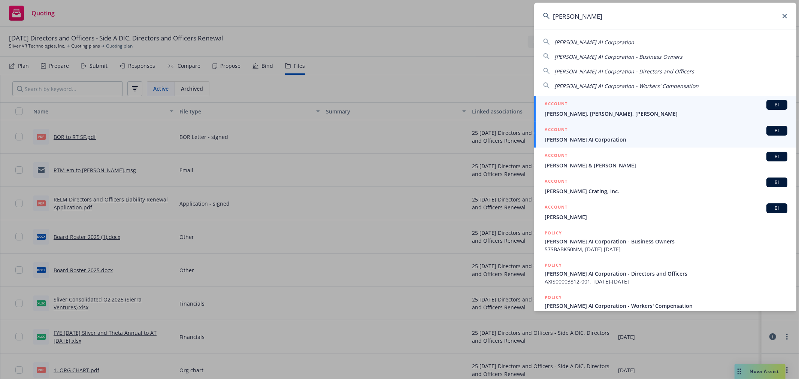
type input "[PERSON_NAME]"
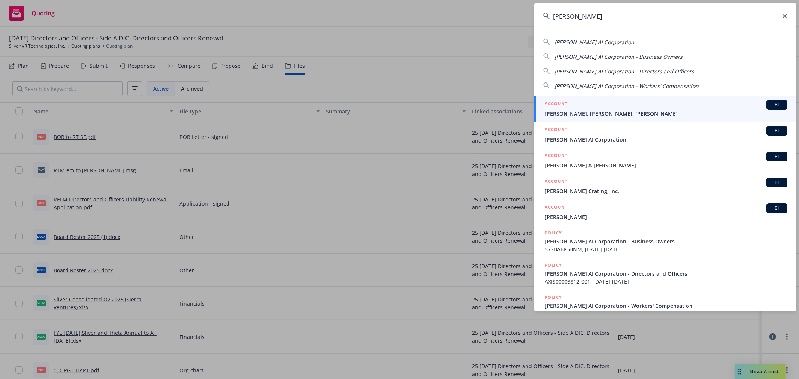
click at [601, 140] on span "[PERSON_NAME] AI Corporation" at bounding box center [665, 140] width 243 height 8
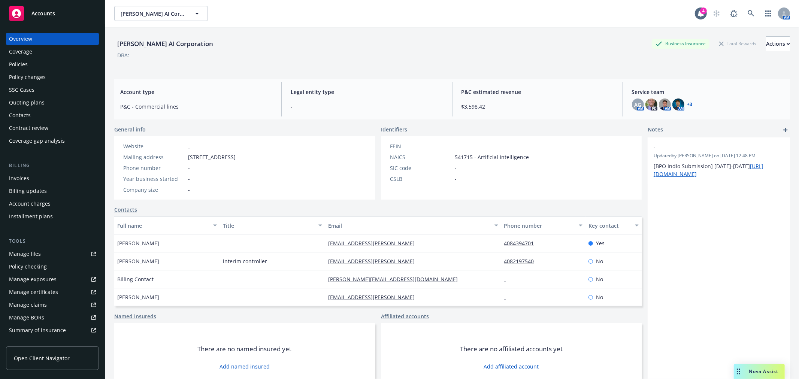
click at [27, 61] on div "Policies" at bounding box center [18, 64] width 19 height 12
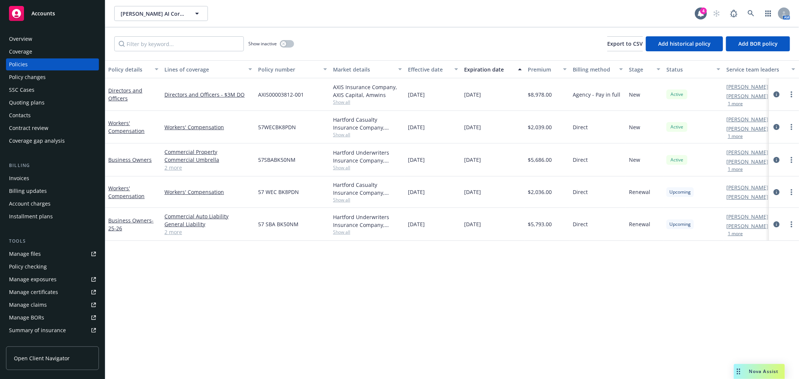
click at [14, 39] on div "Overview" at bounding box center [20, 39] width 23 height 12
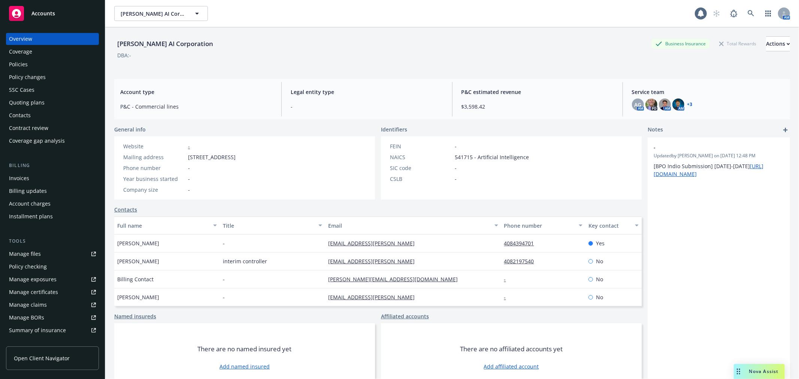
click at [687, 106] on link "+ 3" at bounding box center [689, 104] width 5 height 4
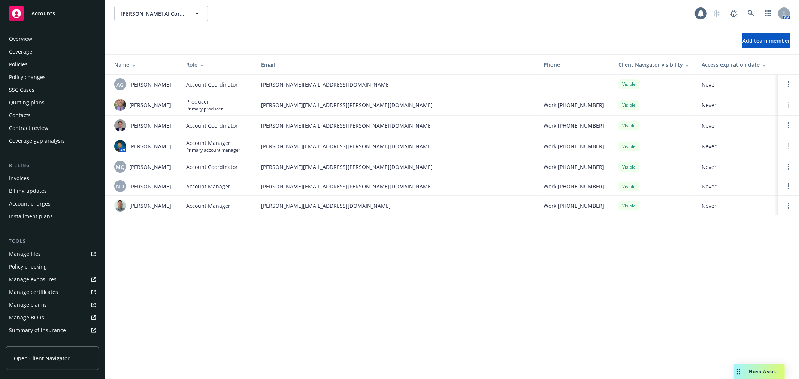
scroll to position [122, 0]
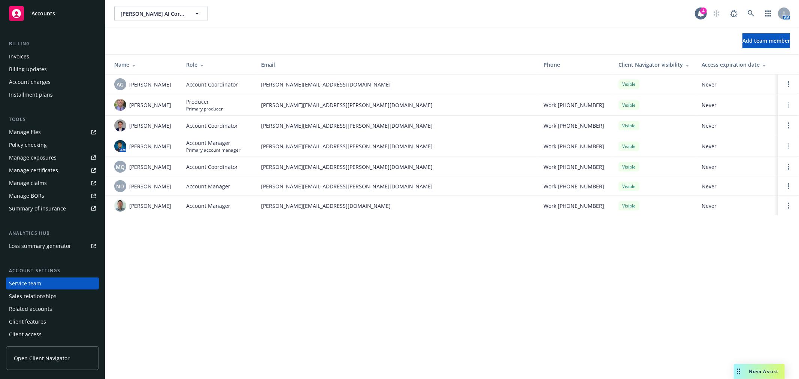
drag, startPoint x: 636, startPoint y: 133, endPoint x: 299, endPoint y: 283, distance: 368.6
click at [299, 283] on div "[PERSON_NAME] AI Corporation [PERSON_NAME] AI Corporation 4 AM Add team member …" at bounding box center [451, 189] width 693 height 379
